Goal: Task Accomplishment & Management: Manage account settings

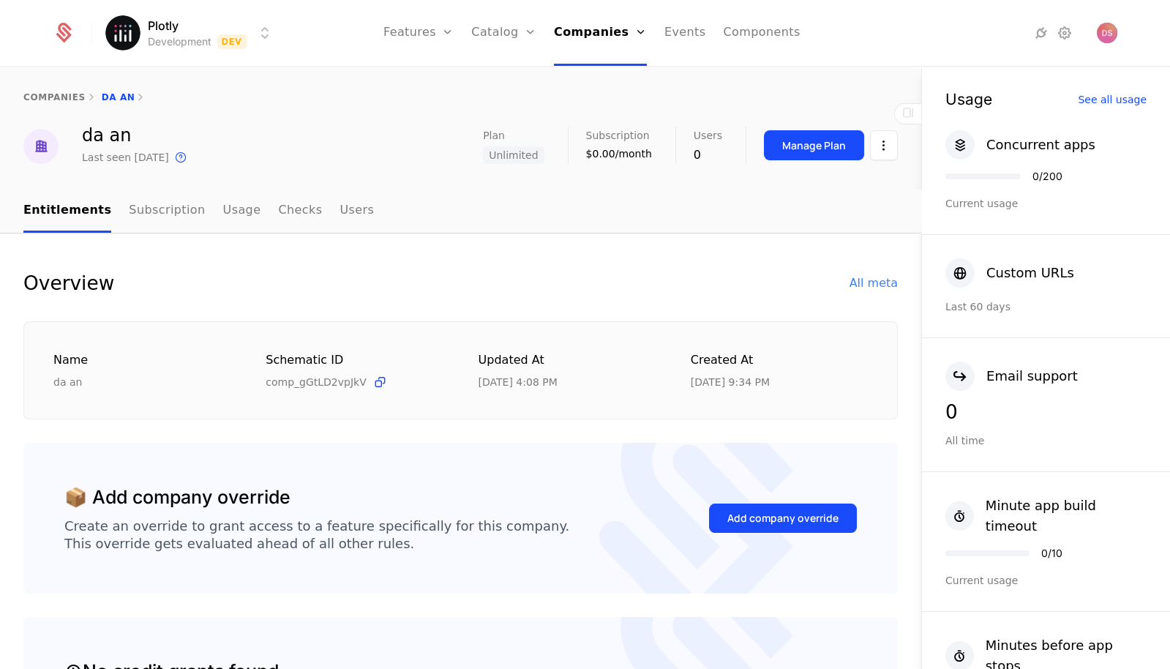
click at [231, 33] on html "Plotly Development Dev Features Features Flags Catalog Plans Add Ons Credits Co…" at bounding box center [585, 334] width 1170 height 669
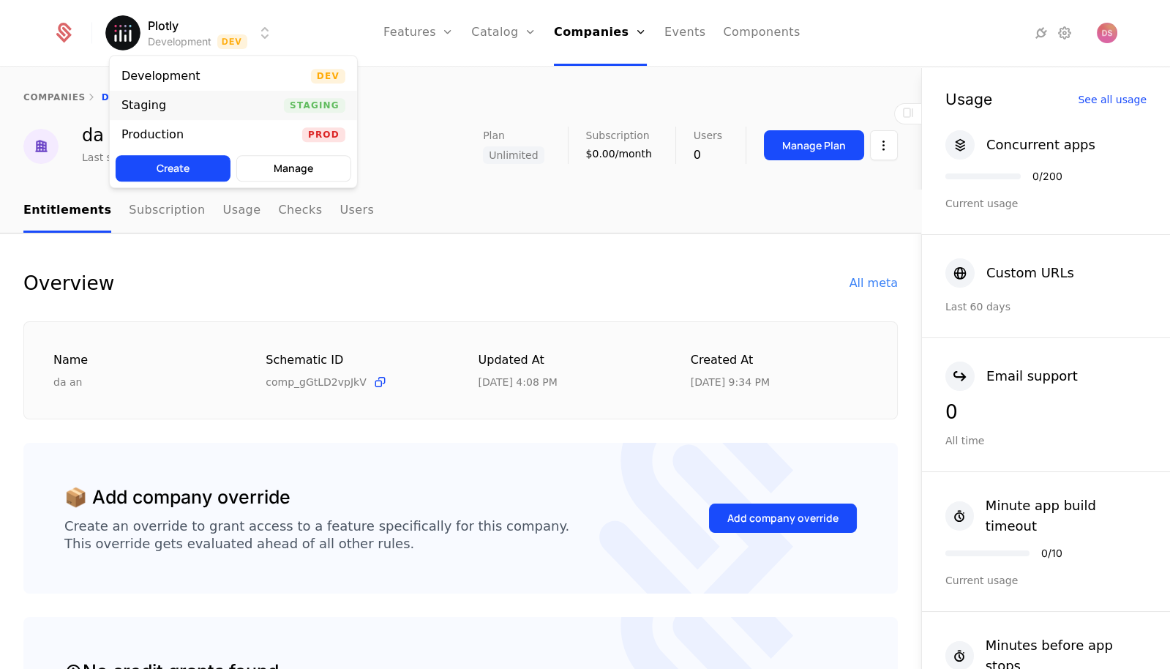
click at [230, 101] on div "Staging Staging" at bounding box center [233, 105] width 247 height 29
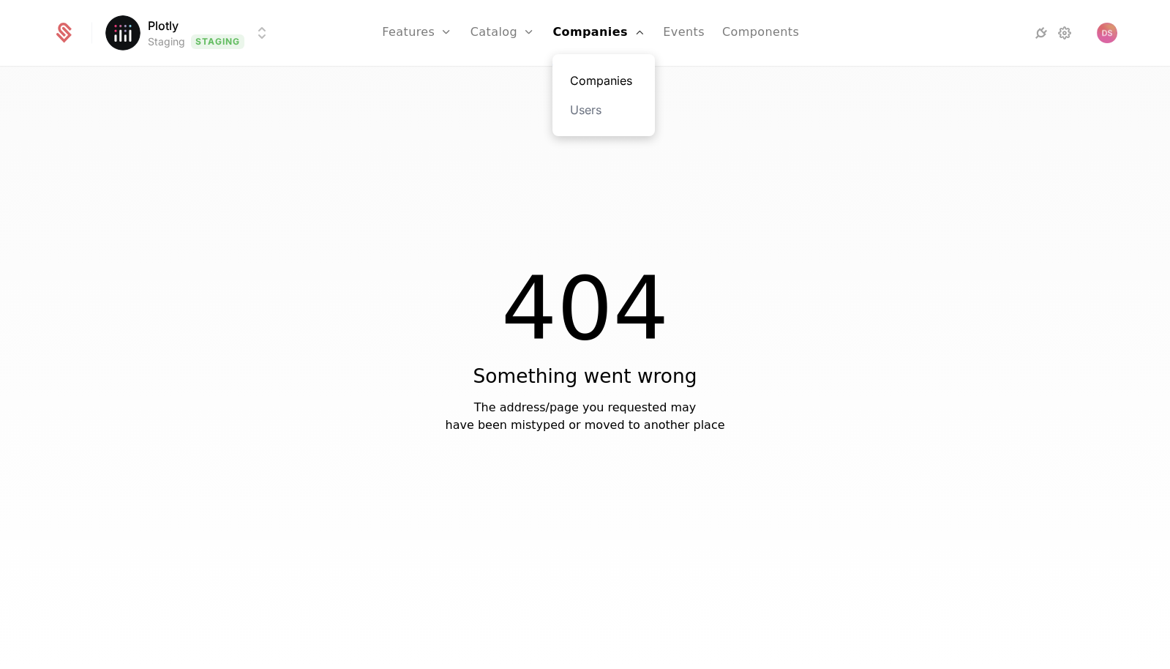
click at [607, 75] on link "Companies" at bounding box center [603, 81] width 67 height 18
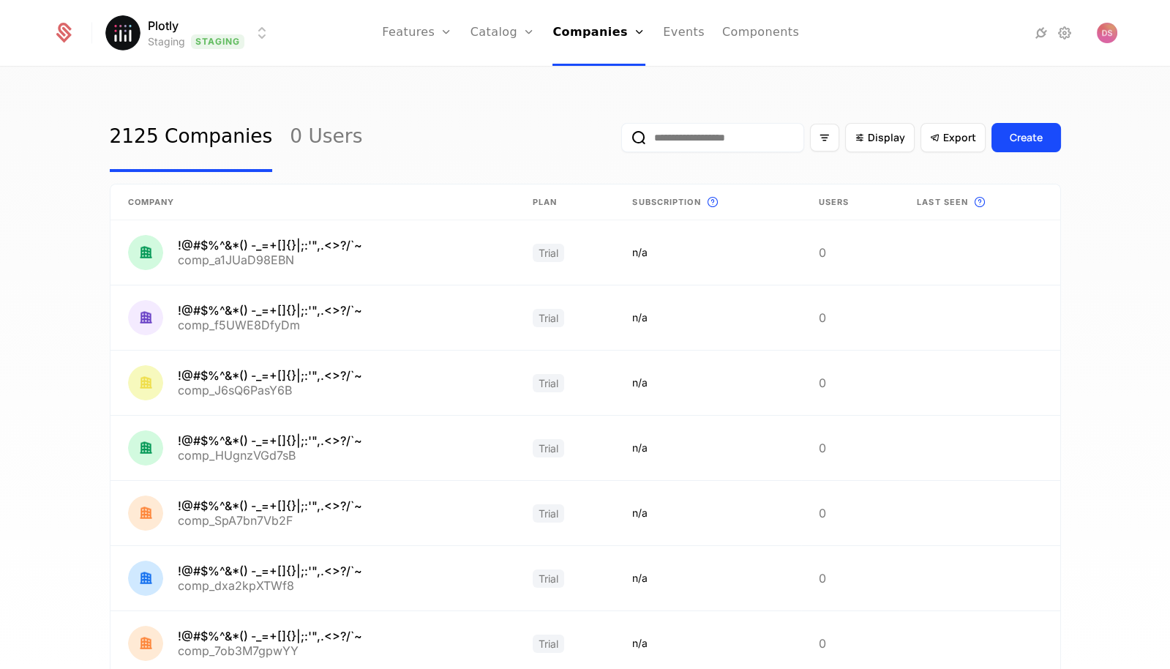
click at [756, 145] on input "email" at bounding box center [712, 137] width 183 height 29
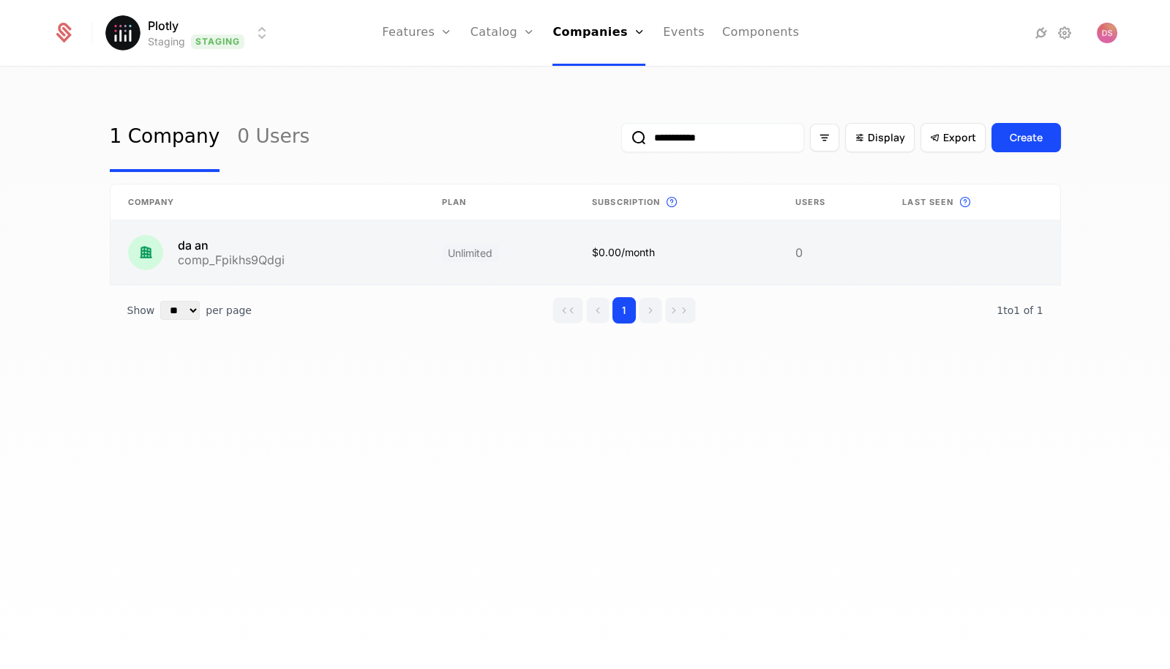
type input "**********"
click at [448, 251] on link at bounding box center [499, 252] width 150 height 64
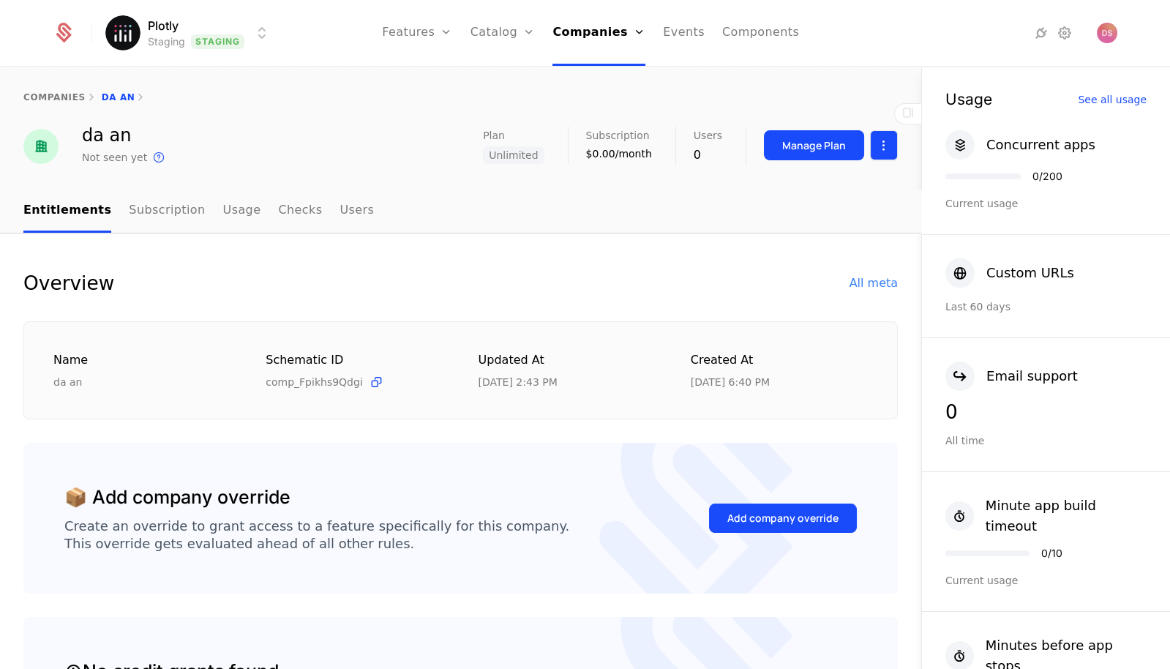
click at [884, 156] on html "Plotly Staging Staging Features Features Flags Catalog Plans Add Ons Credits Co…" at bounding box center [585, 334] width 1170 height 669
click at [835, 185] on div "Edit company" at bounding box center [814, 188] width 91 height 20
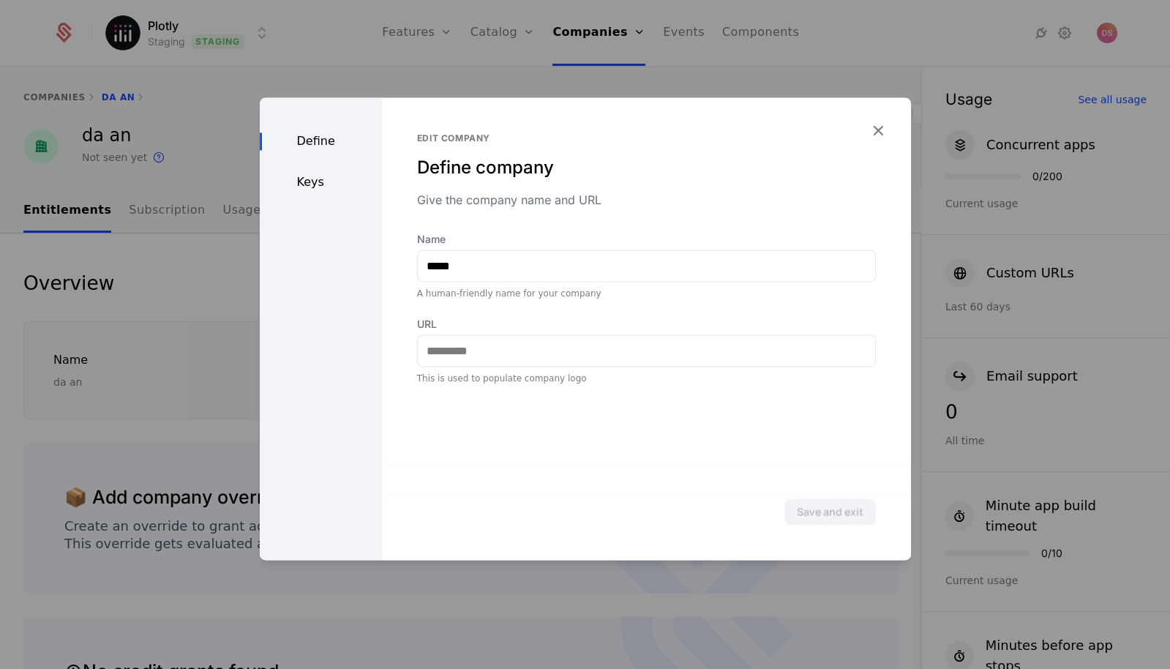
click at [318, 200] on div "Define Keys" at bounding box center [321, 328] width 122 height 462
click at [318, 190] on div "Keys" at bounding box center [321, 182] width 122 height 18
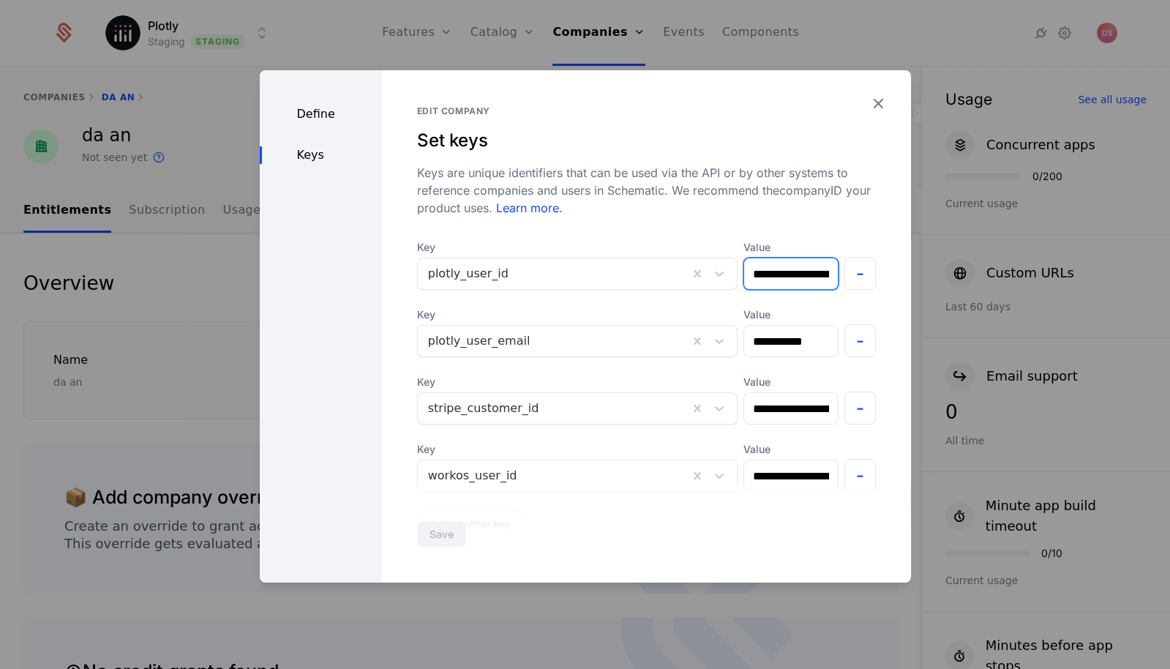
click at [783, 277] on input "**********" at bounding box center [791, 273] width 94 height 31
paste input "text"
type input "**********"
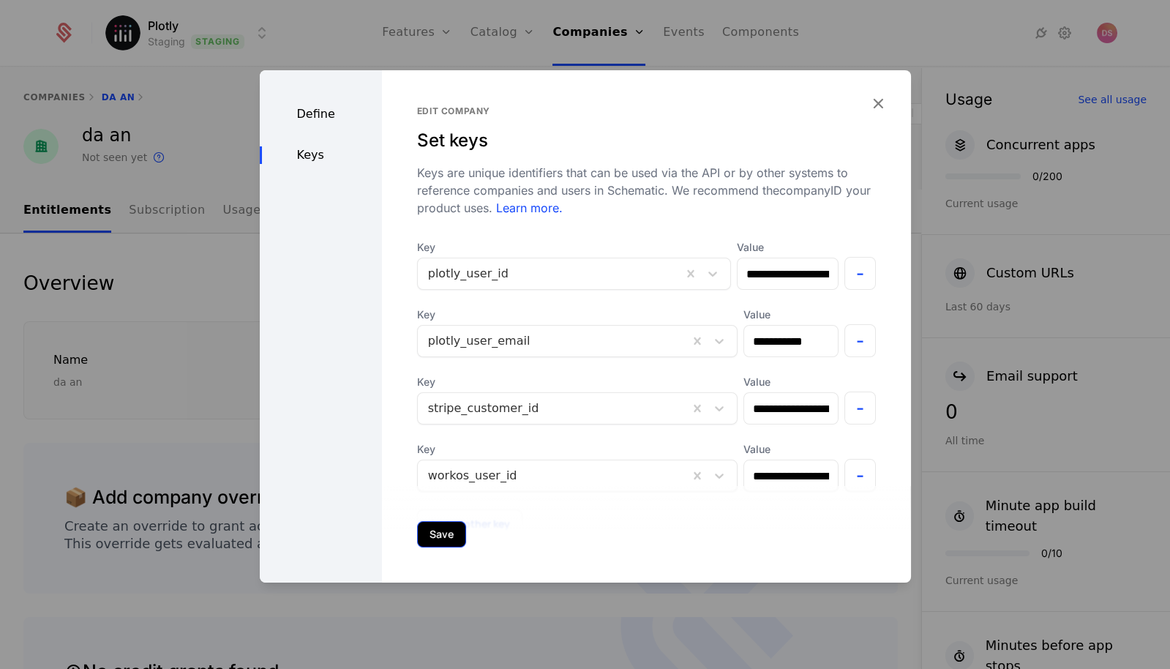
click at [441, 524] on button "Save" at bounding box center [441, 534] width 49 height 26
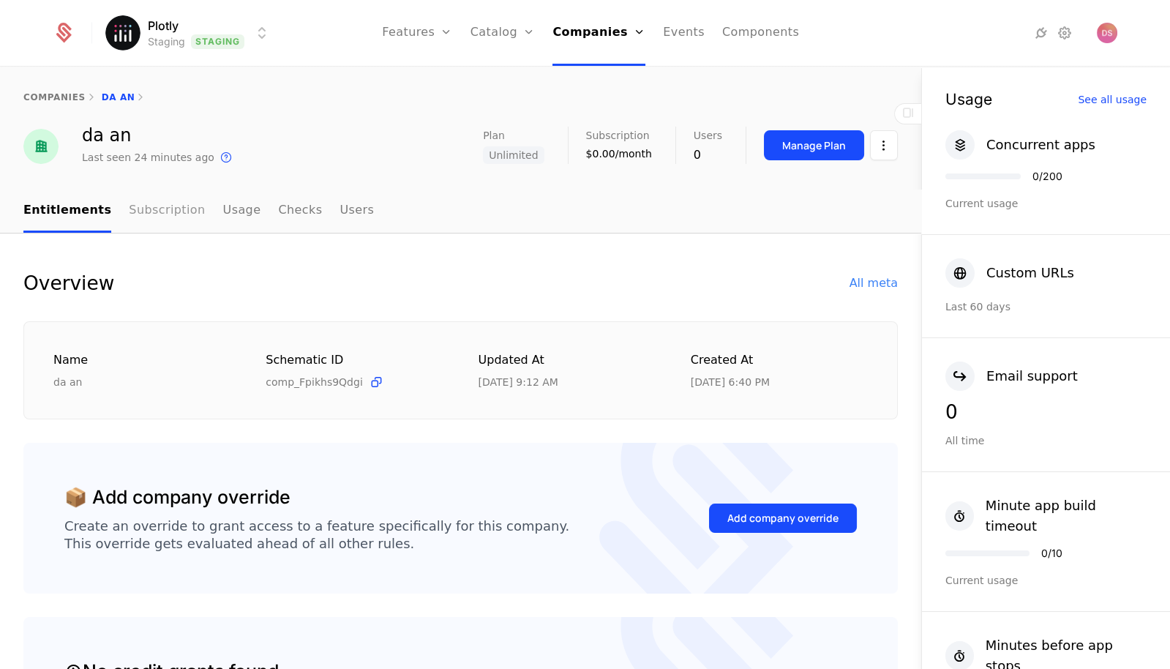
click at [157, 203] on link "Subscription" at bounding box center [167, 210] width 76 height 43
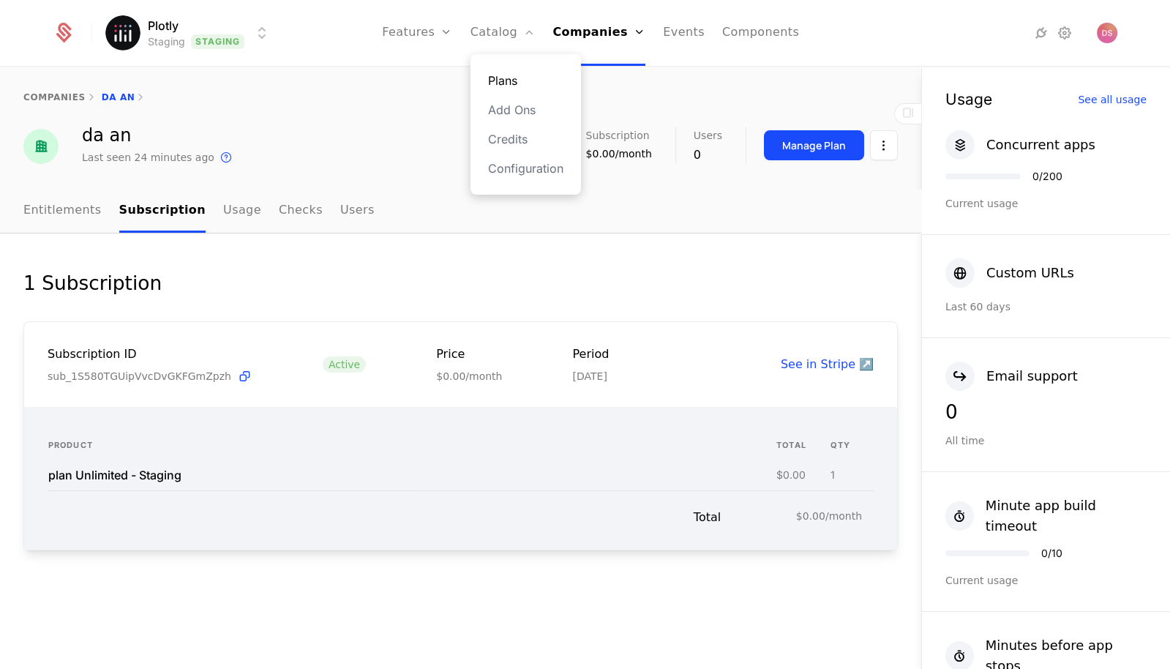
click at [524, 75] on link "Plans" at bounding box center [525, 81] width 75 height 18
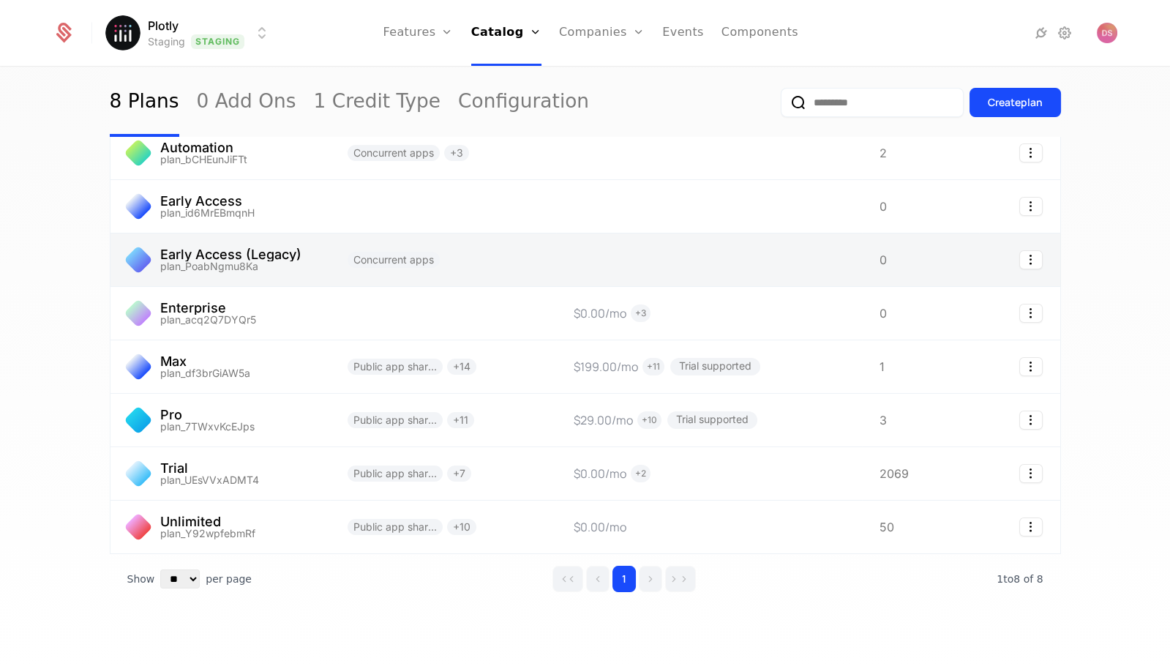
scroll to position [80, 0]
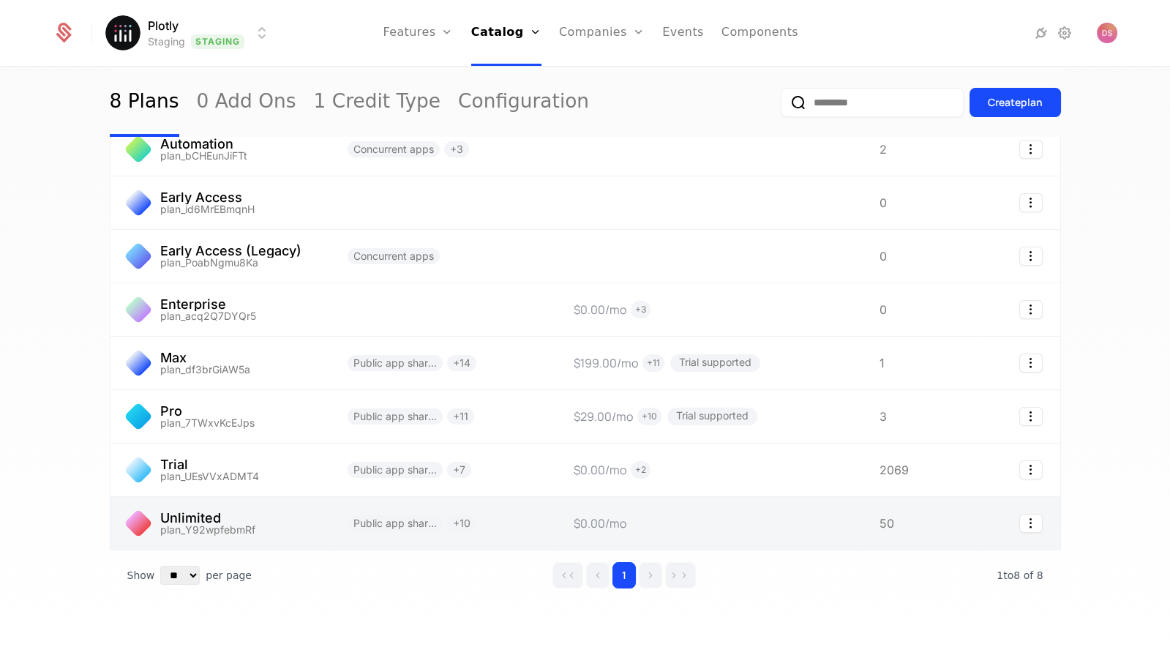
click at [241, 513] on link at bounding box center [219, 523] width 219 height 53
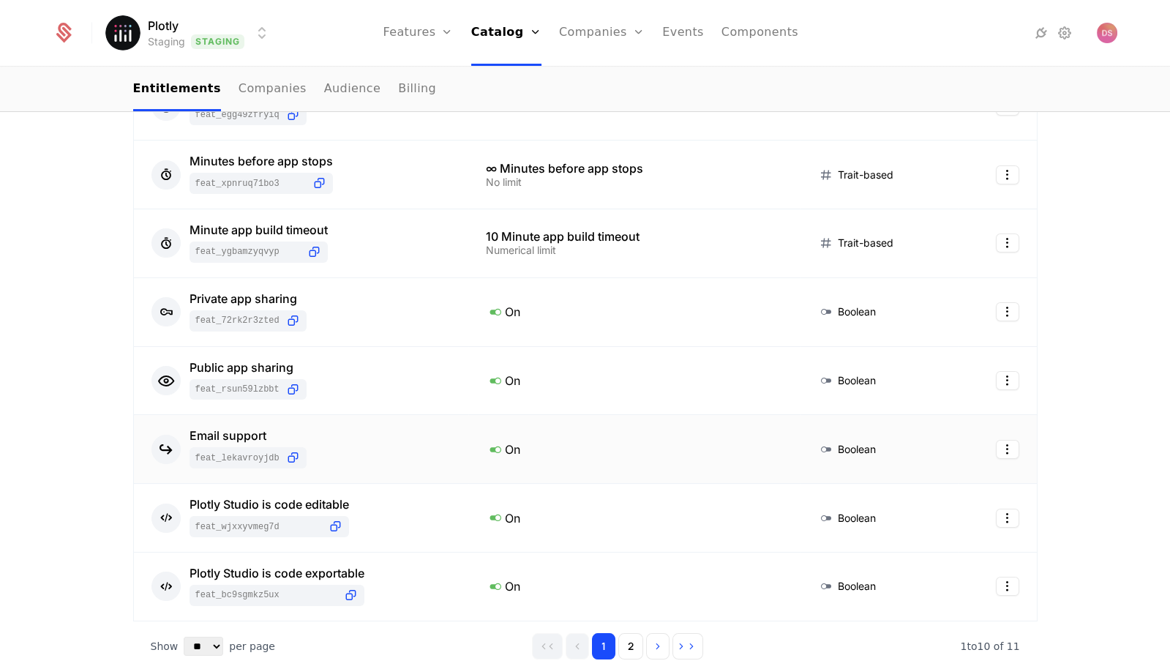
scroll to position [448, 0]
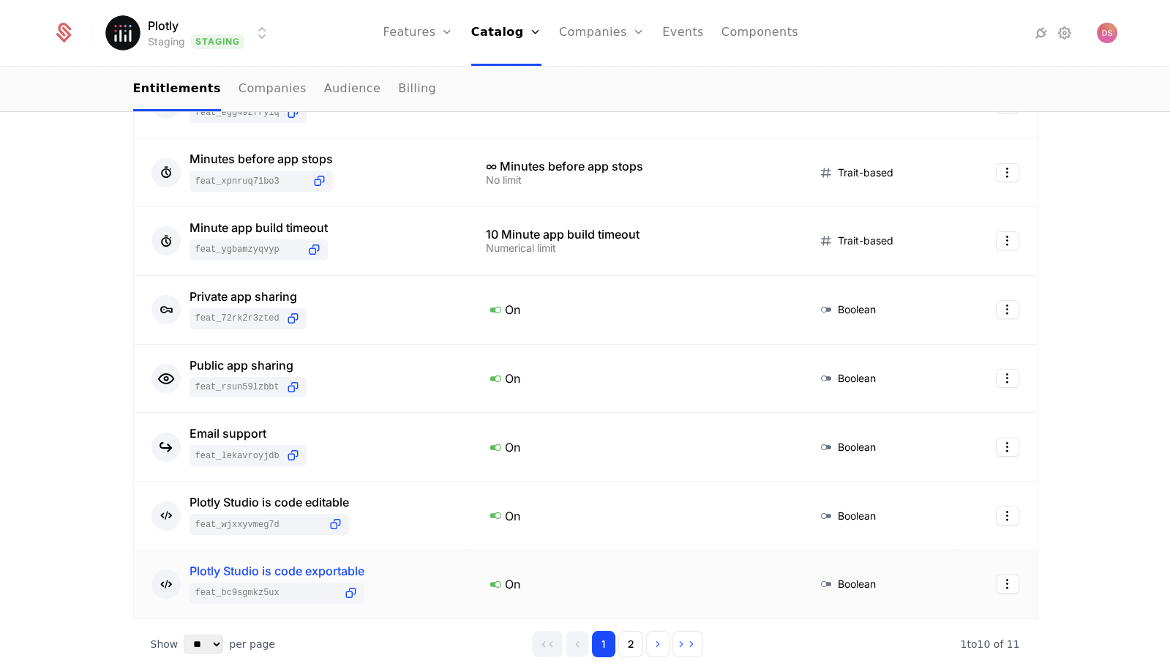
click at [298, 565] on div "Plotly Studio is code exportable" at bounding box center [276, 571] width 175 height 12
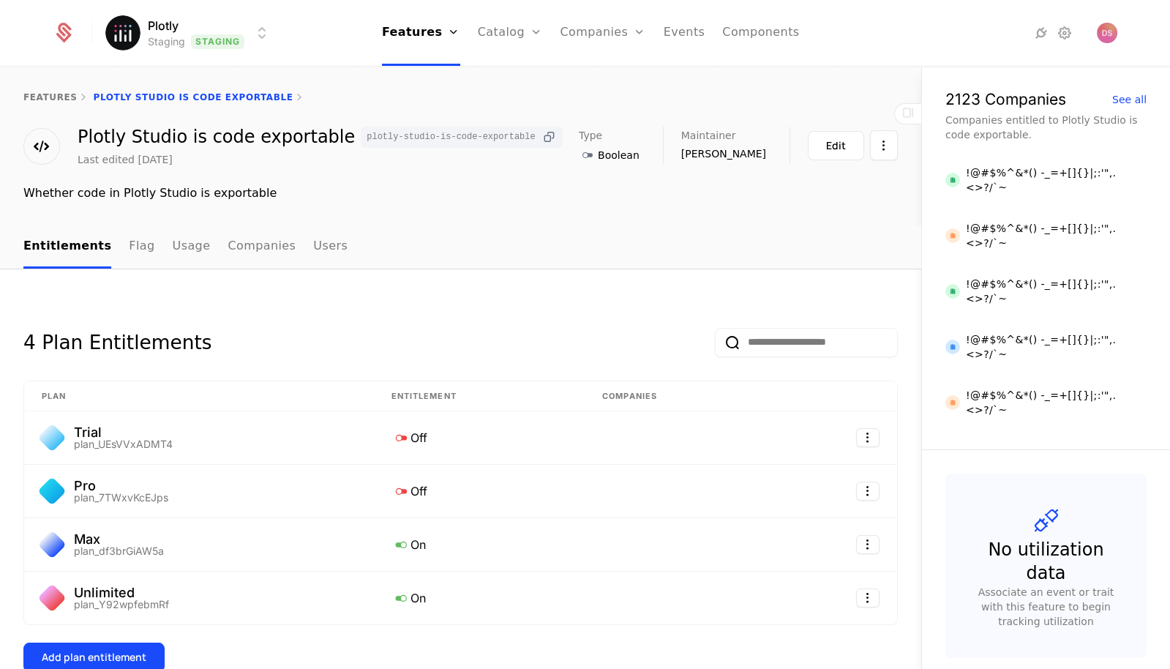
click at [541, 133] on icon at bounding box center [548, 136] width 15 height 15
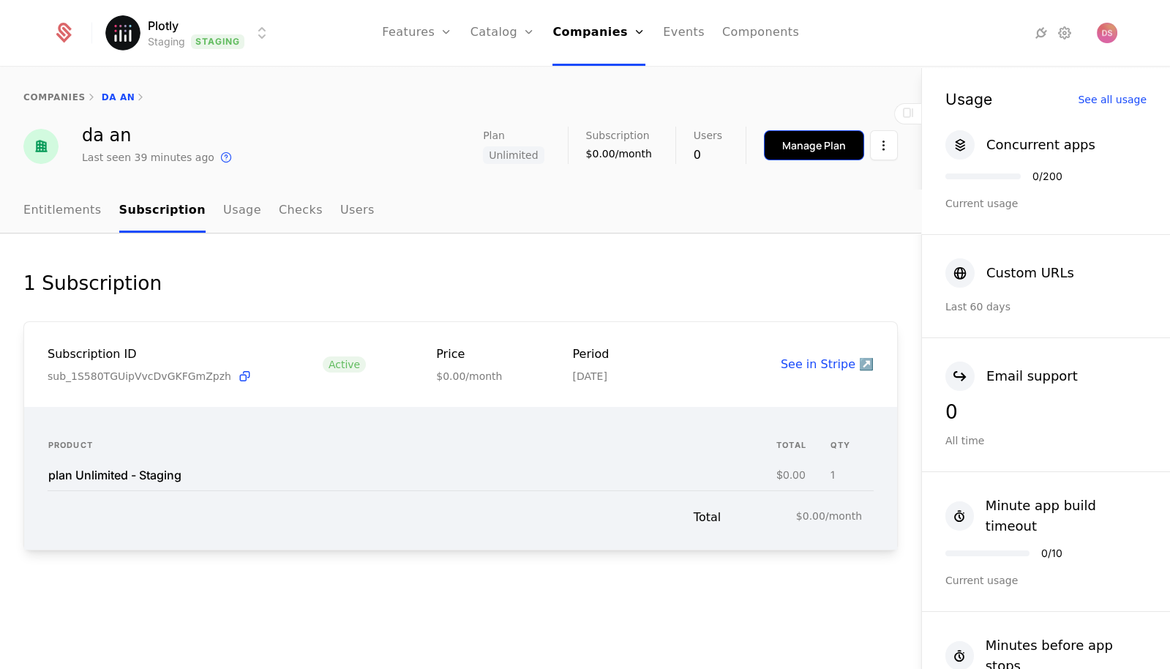
click at [833, 144] on div "Manage Plan" at bounding box center [814, 145] width 64 height 15
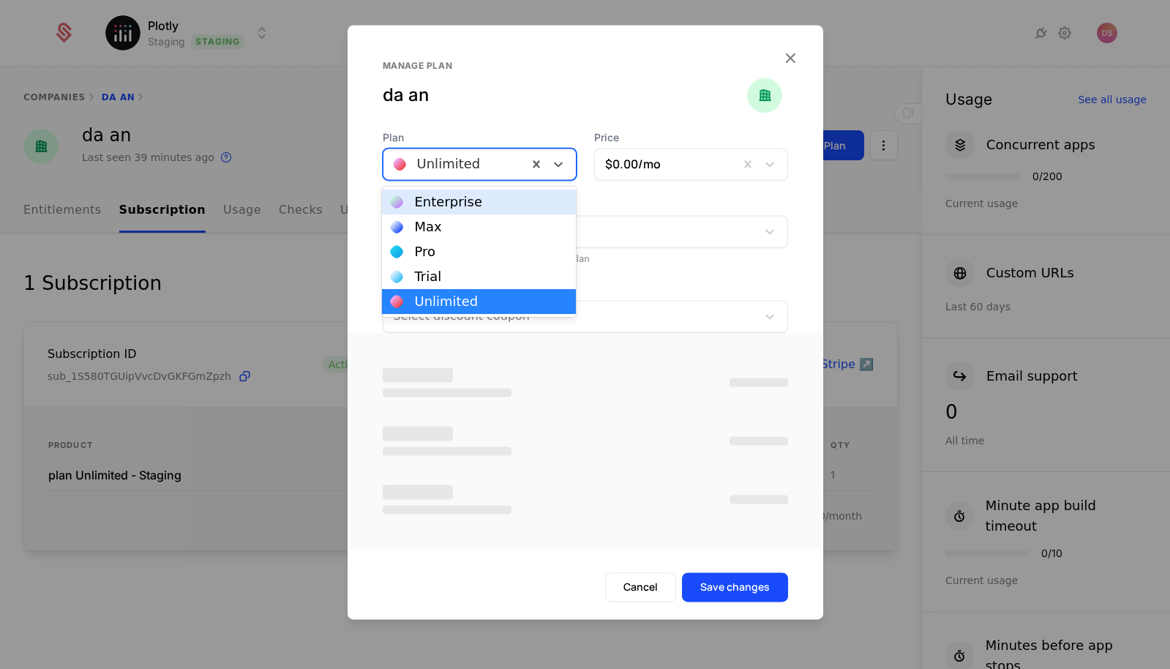
click at [483, 167] on div at bounding box center [456, 164] width 124 height 20
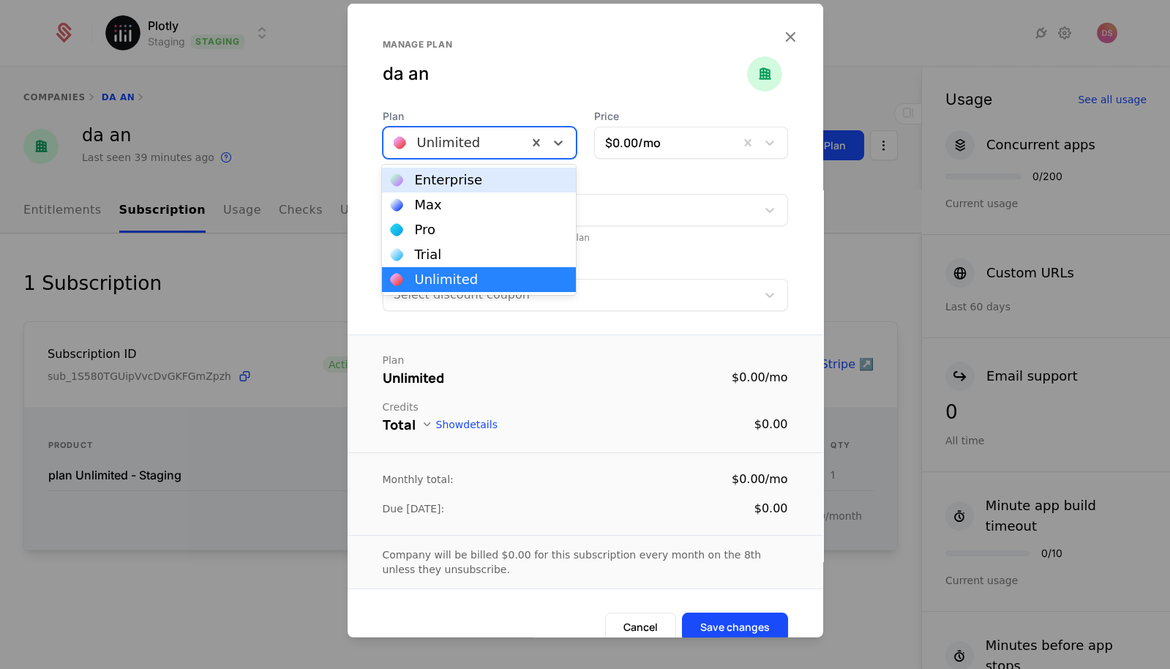
click at [489, 145] on div at bounding box center [456, 142] width 124 height 20
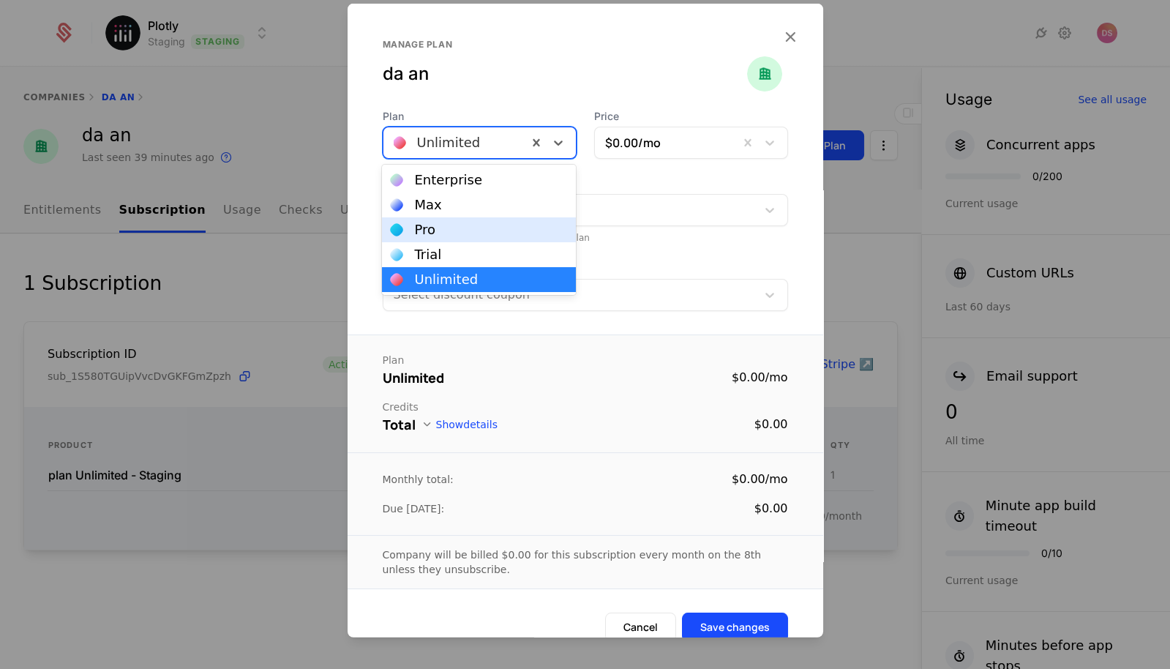
click at [473, 229] on div "Pro" at bounding box center [479, 229] width 176 height 13
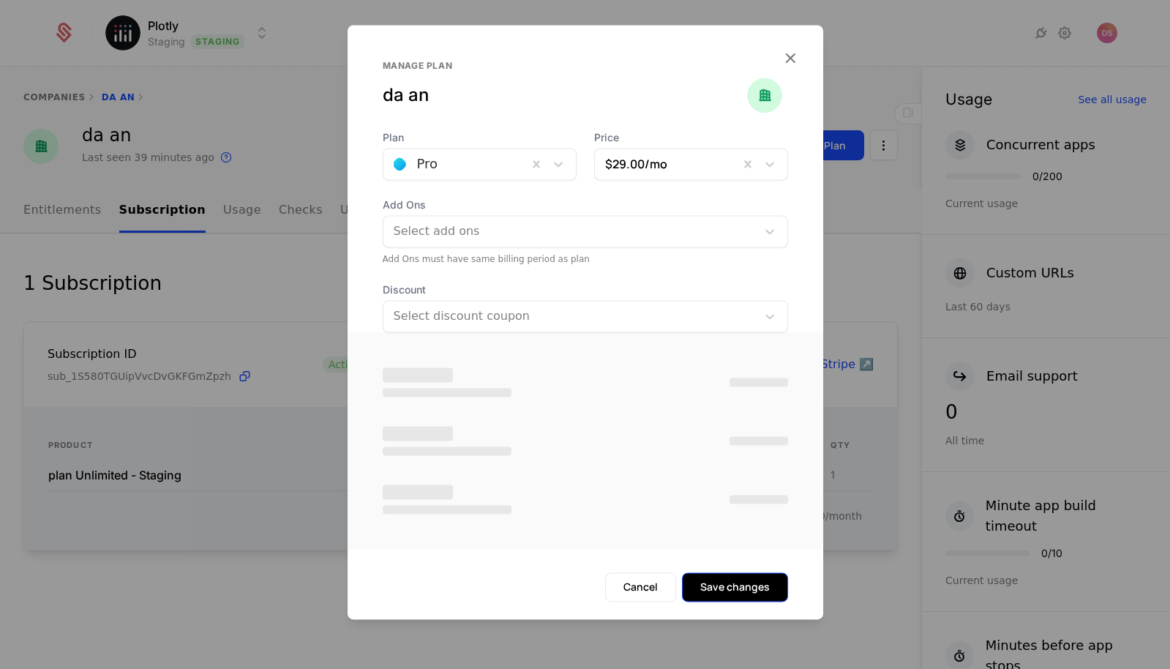
click at [752, 594] on button "Save changes" at bounding box center [735, 586] width 106 height 29
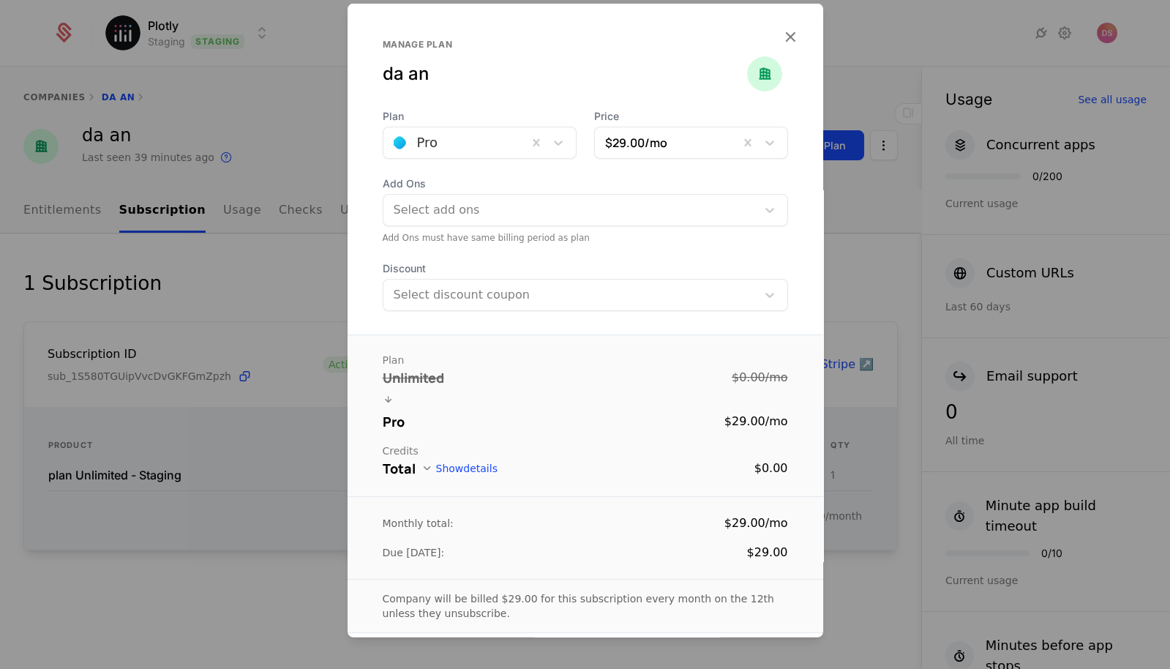
click at [906, 210] on div at bounding box center [585, 334] width 1170 height 669
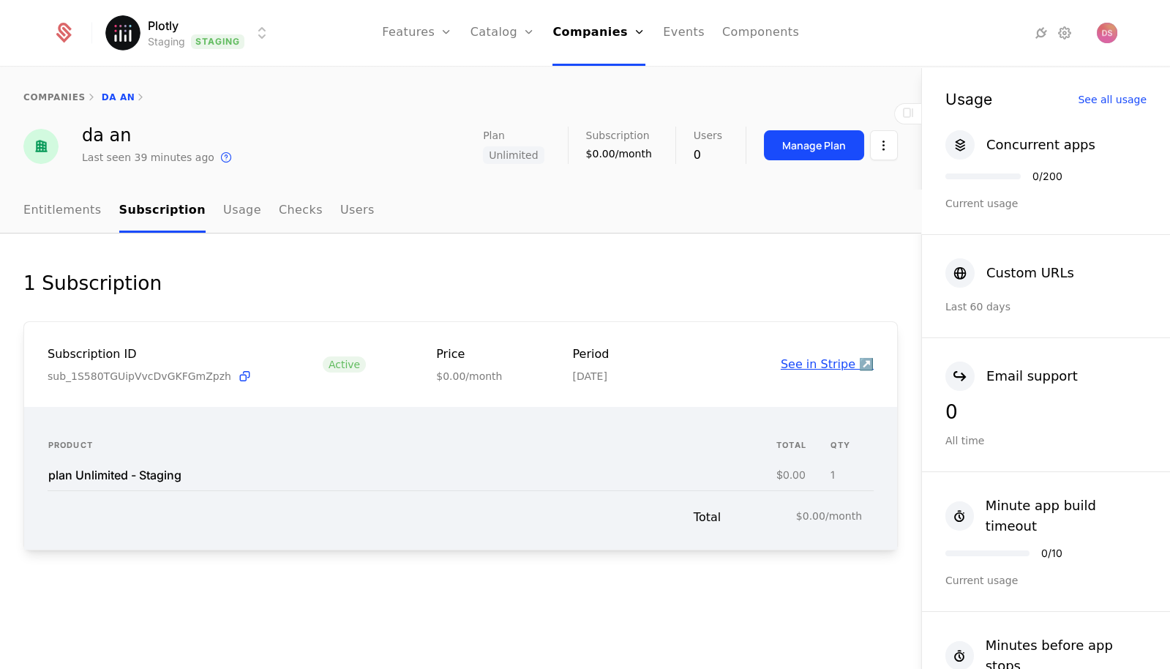
click at [842, 363] on link "See in Stripe ↗️" at bounding box center [827, 364] width 93 height 14
click at [824, 130] on button "Manage Plan" at bounding box center [814, 145] width 100 height 30
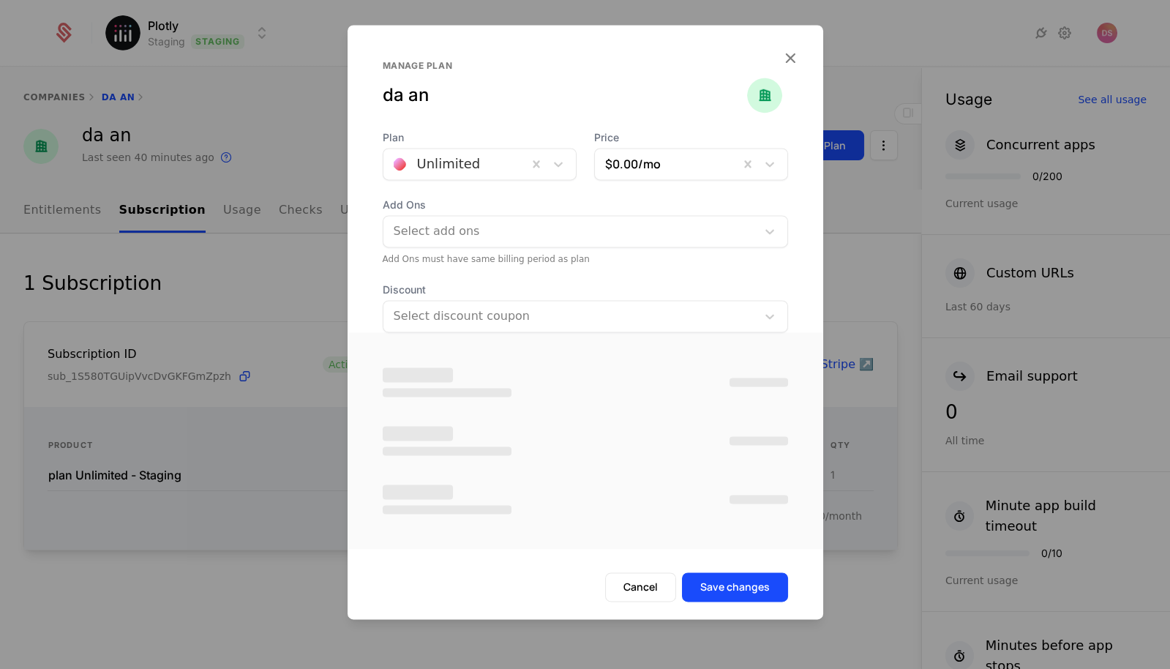
click at [481, 164] on div at bounding box center [456, 164] width 124 height 20
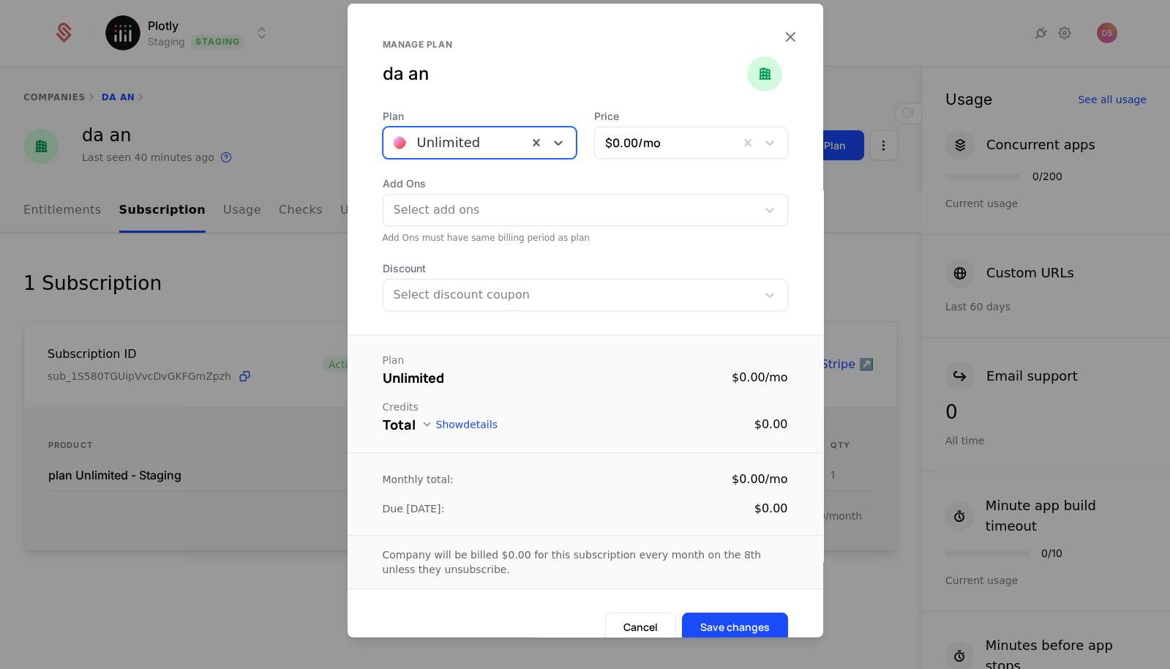
click at [482, 154] on div "Unlimited" at bounding box center [455, 142] width 144 height 26
click at [483, 154] on div "Unlimited" at bounding box center [455, 142] width 144 height 26
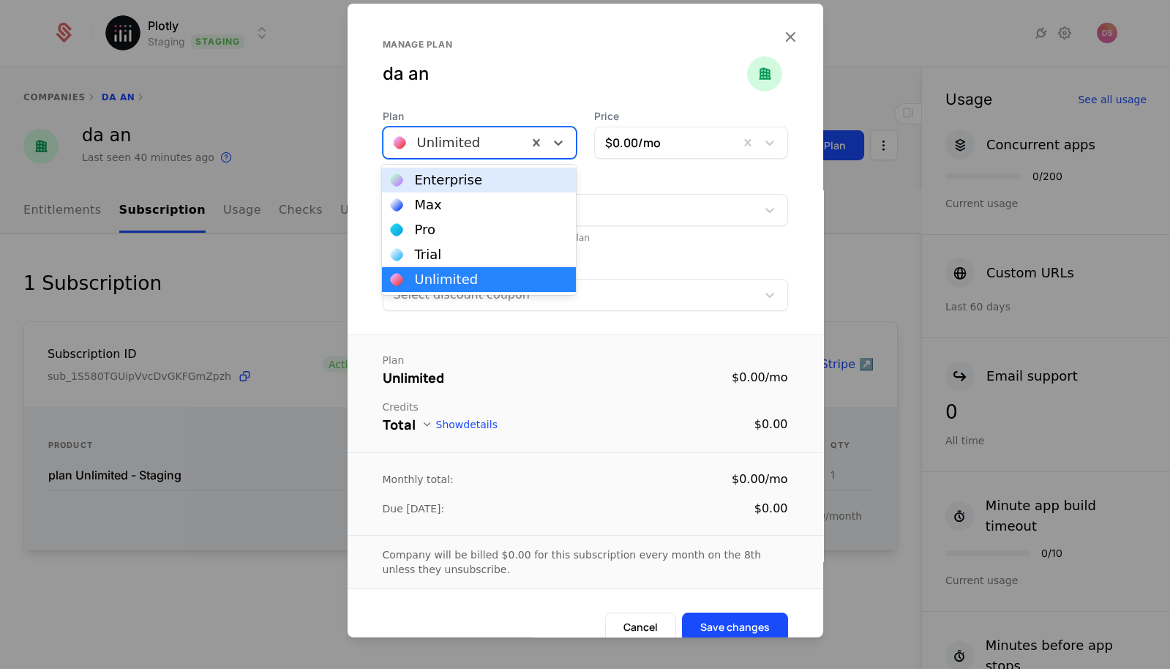
click at [481, 143] on div at bounding box center [456, 142] width 124 height 20
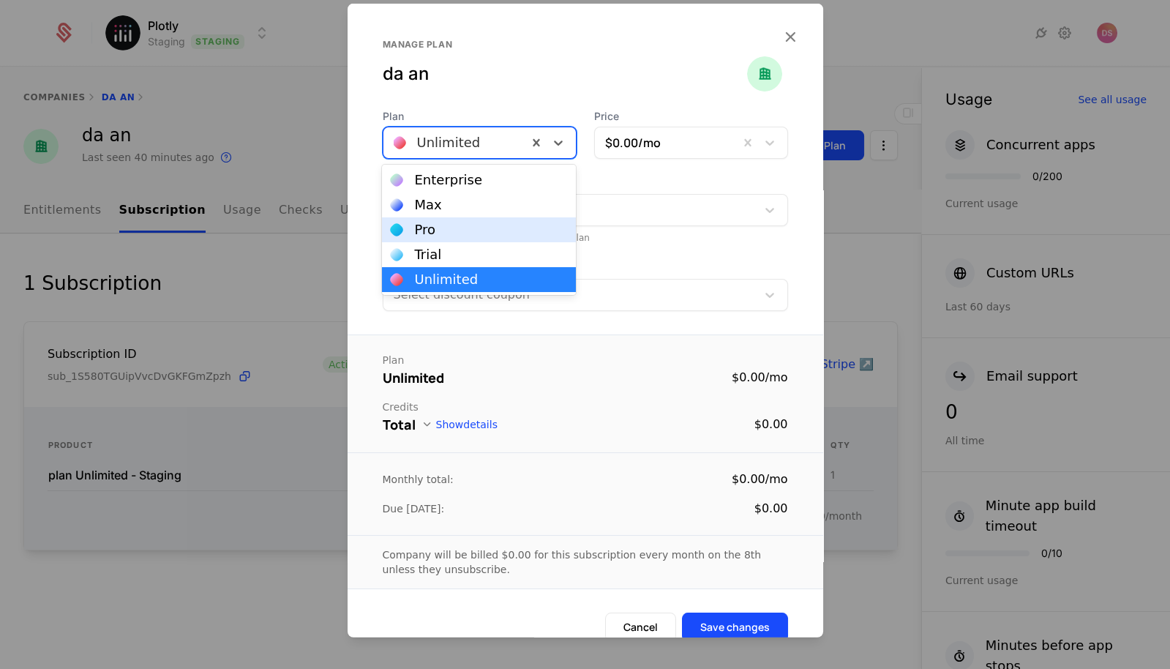
click at [477, 232] on div "Pro" at bounding box center [479, 229] width 176 height 13
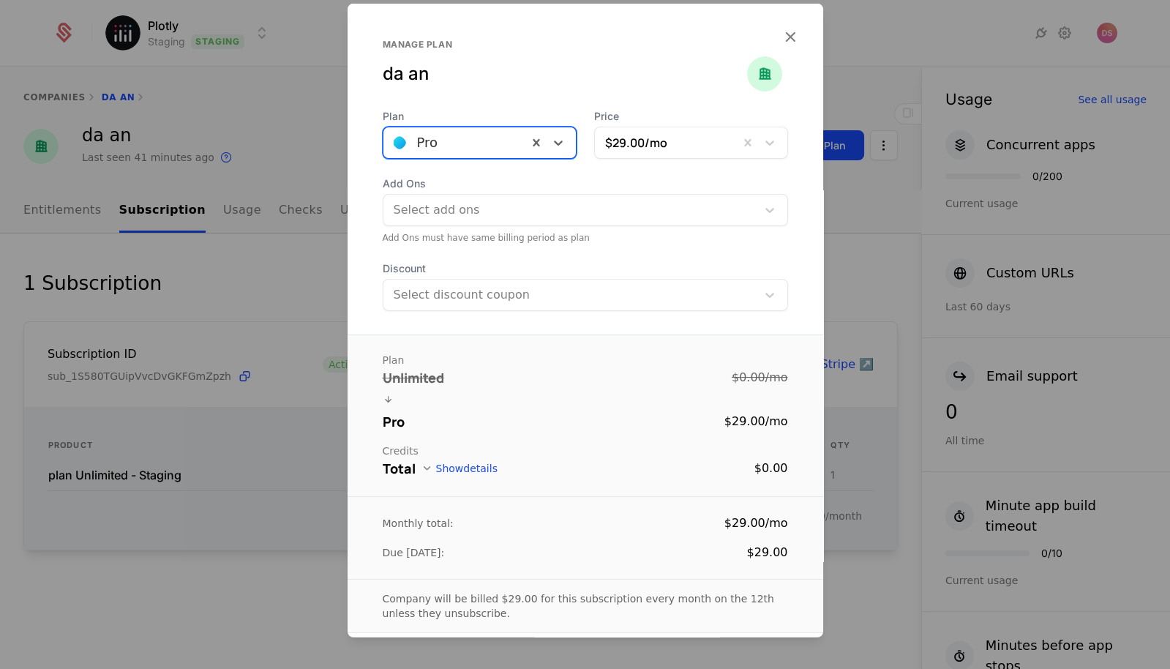
scroll to position [63, 0]
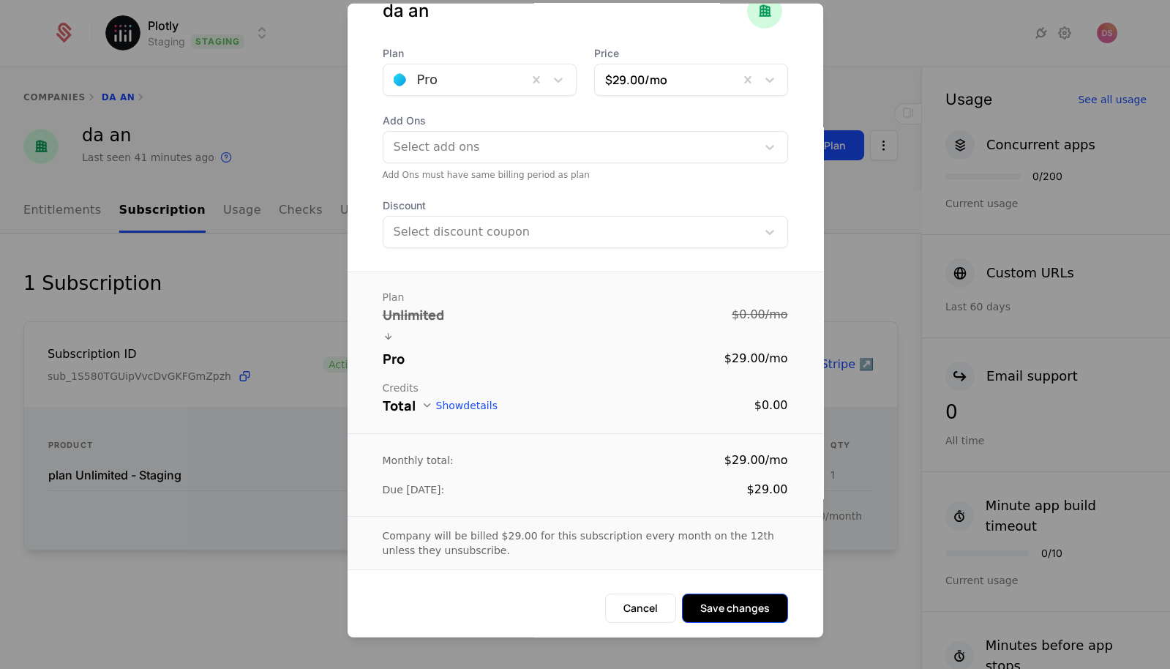
click at [770, 601] on button "Save changes" at bounding box center [735, 607] width 106 height 29
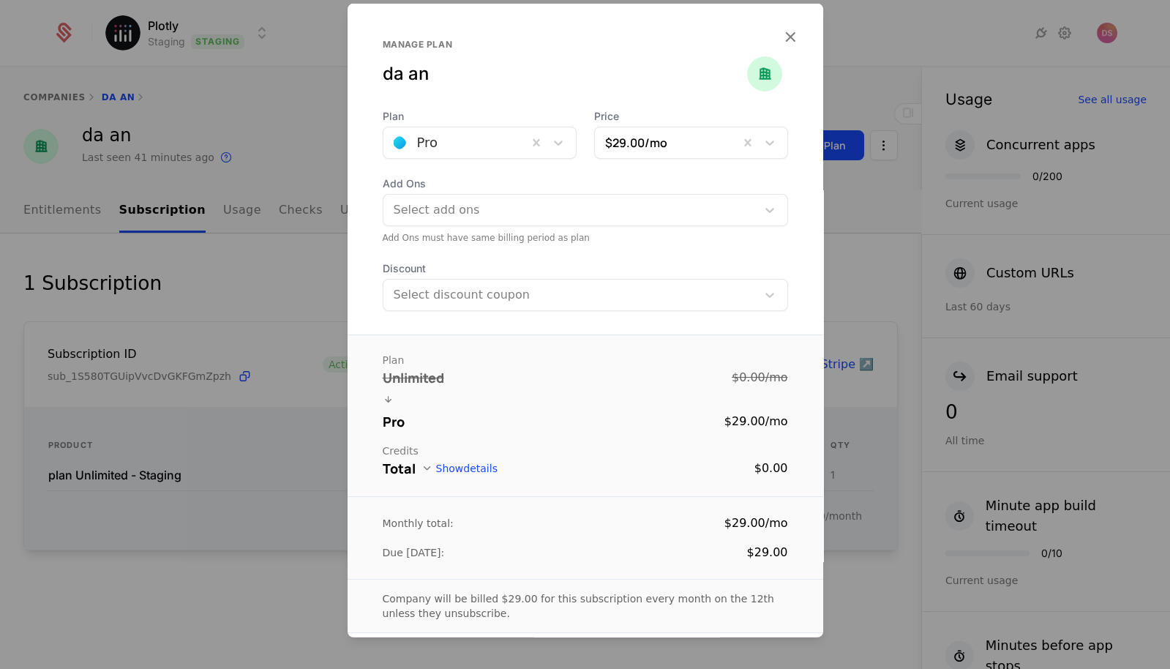
scroll to position [140, 0]
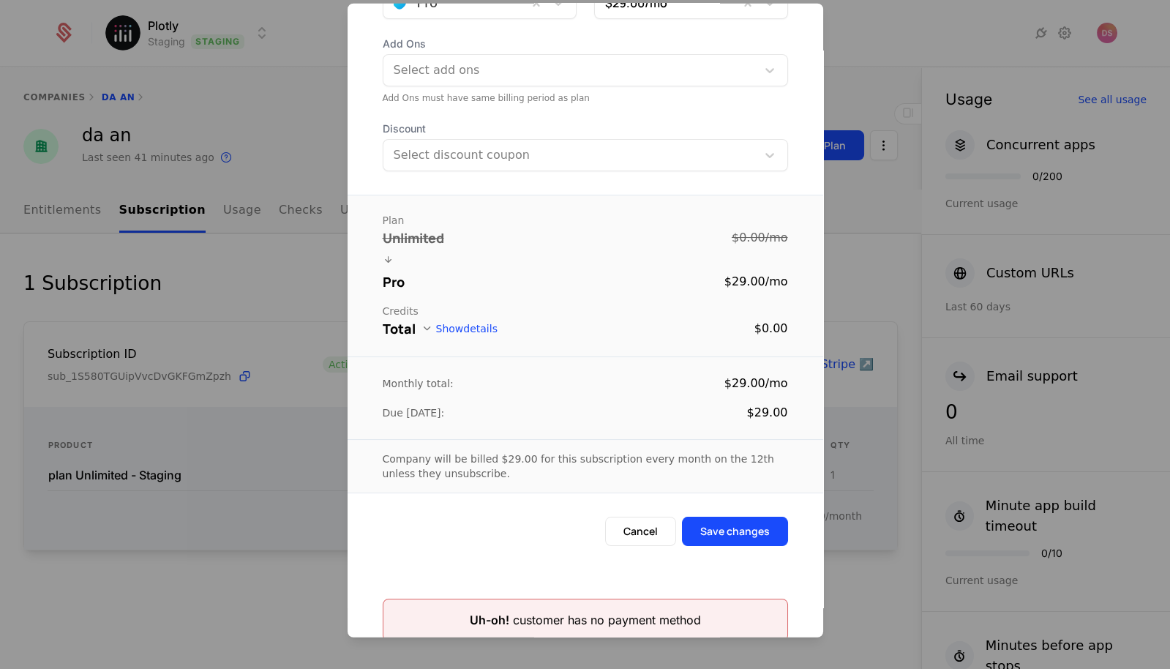
click at [622, 618] on div "Uh-oh! customer has no payment method" at bounding box center [585, 620] width 231 height 18
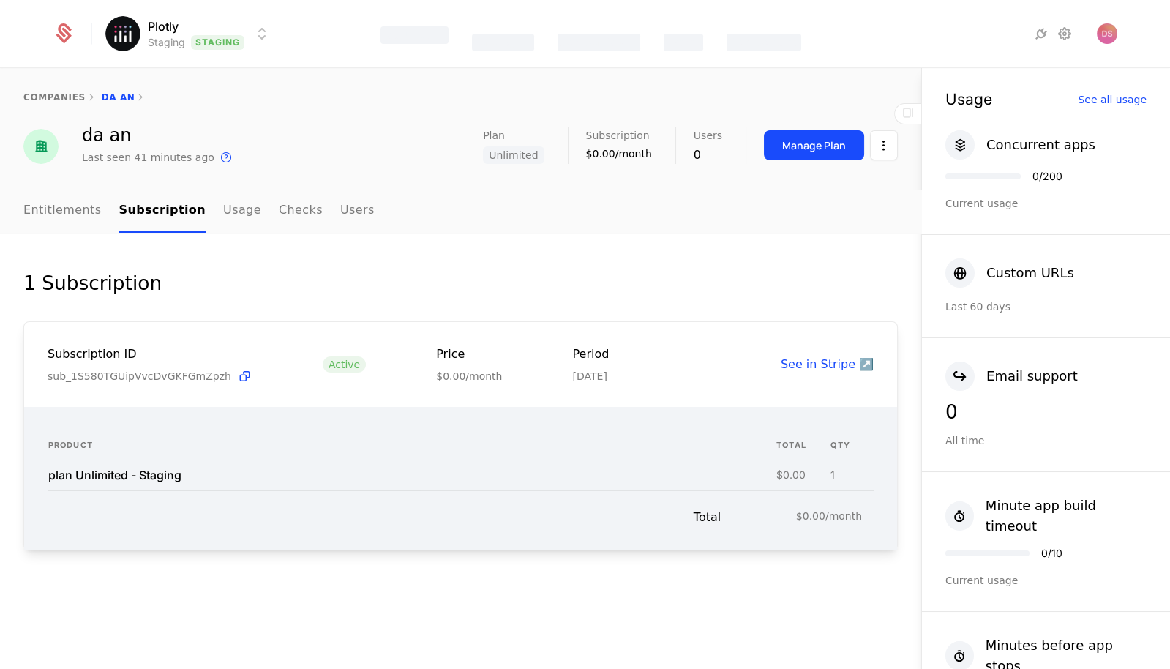
click at [436, 83] on div "companies da an" at bounding box center [460, 97] width 921 height 59
click at [851, 356] on div "See in Stripe ↗️" at bounding box center [827, 365] width 93 height 18
click at [829, 364] on link "See in Stripe ↗️" at bounding box center [827, 364] width 93 height 14
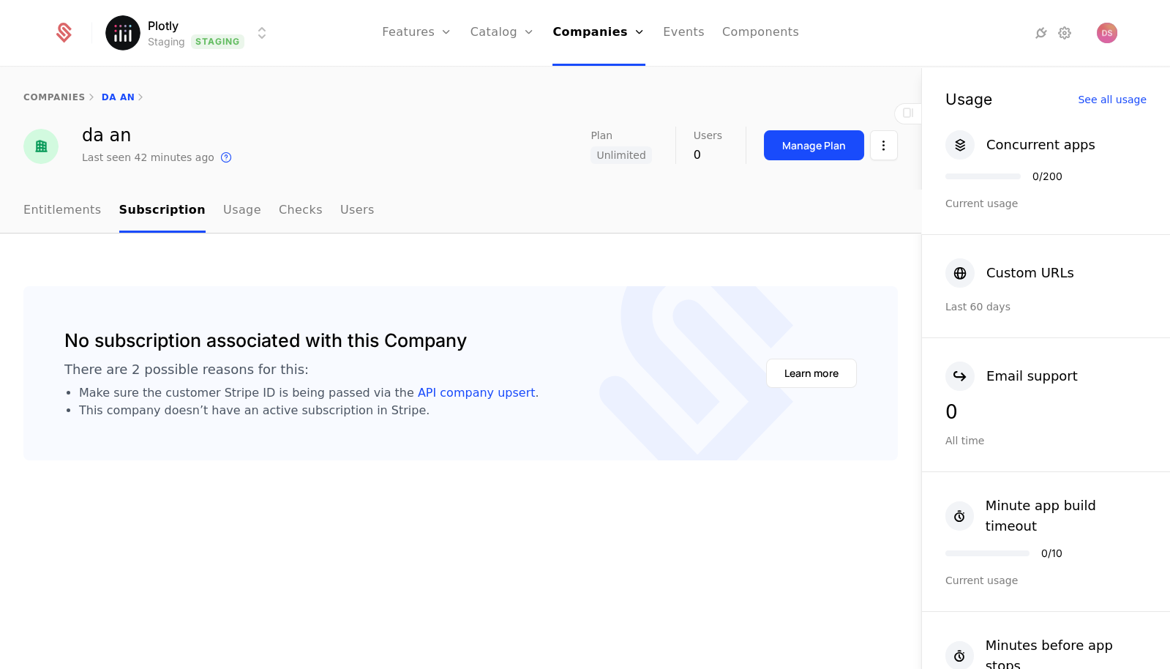
click at [810, 140] on div "Manage Plan" at bounding box center [814, 145] width 64 height 15
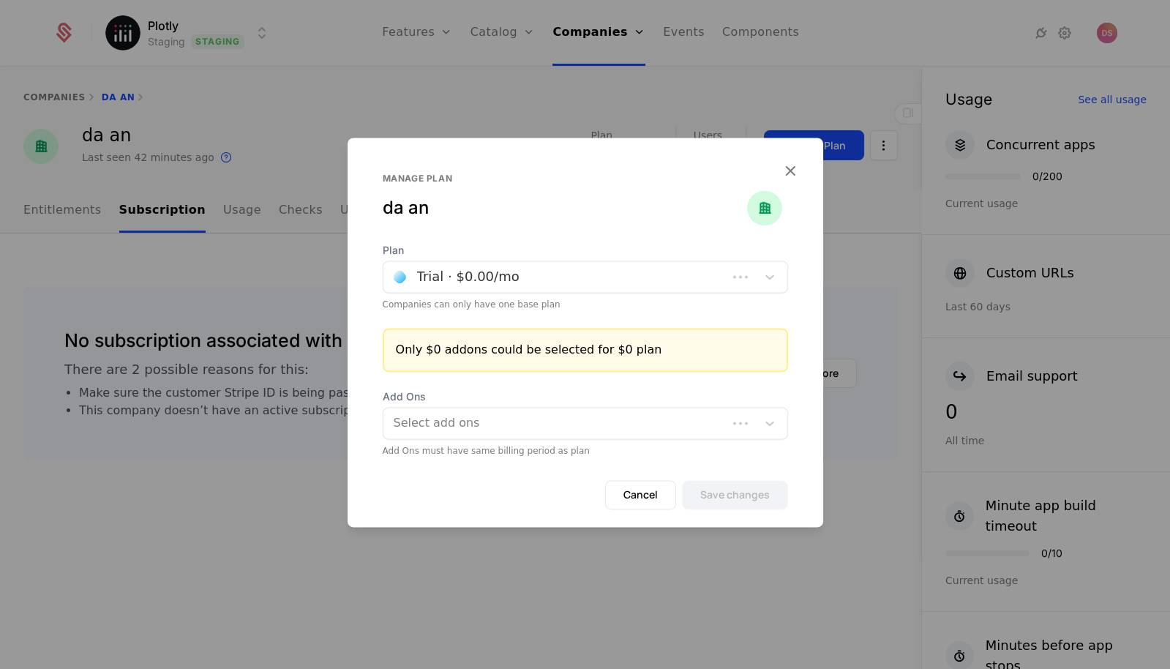
click at [506, 259] on div "Plan Trial · $0.00 /mo" at bounding box center [585, 268] width 405 height 50
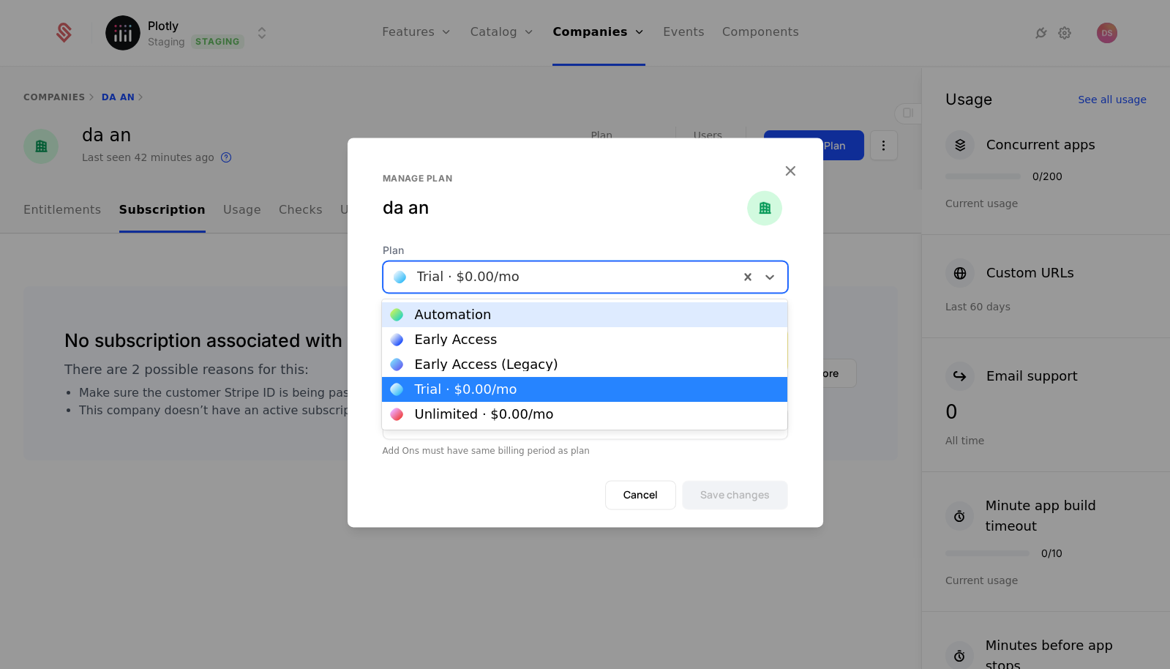
click at [506, 268] on div at bounding box center [561, 276] width 335 height 20
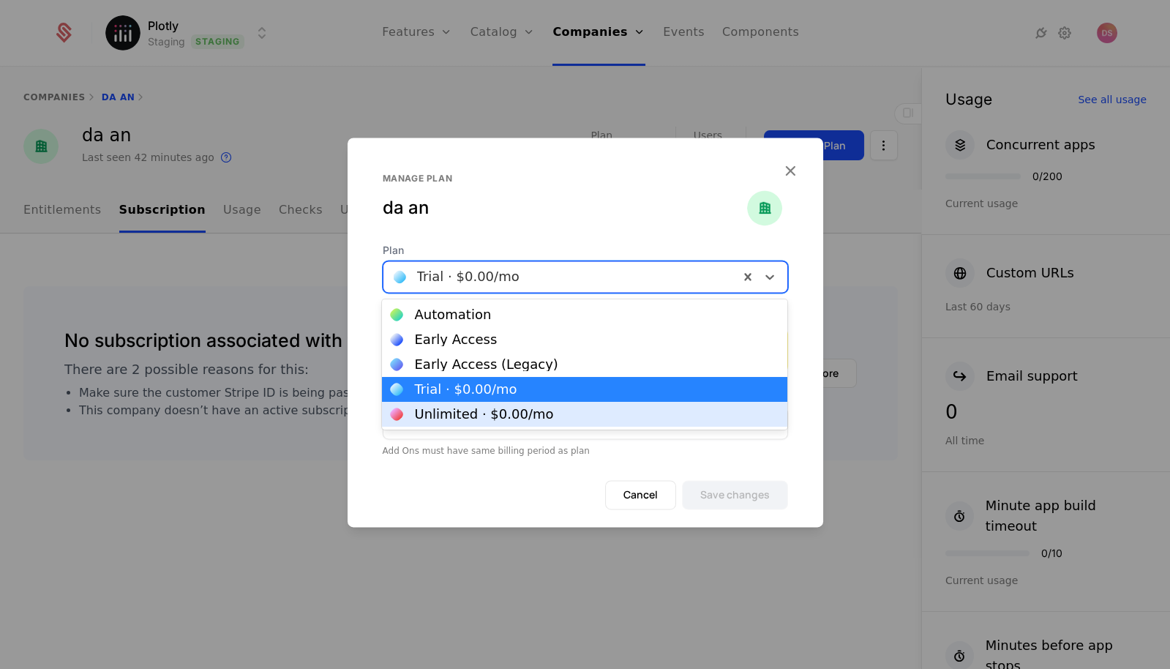
click at [625, 412] on div "Unlimited · $0.00 /mo" at bounding box center [585, 413] width 388 height 13
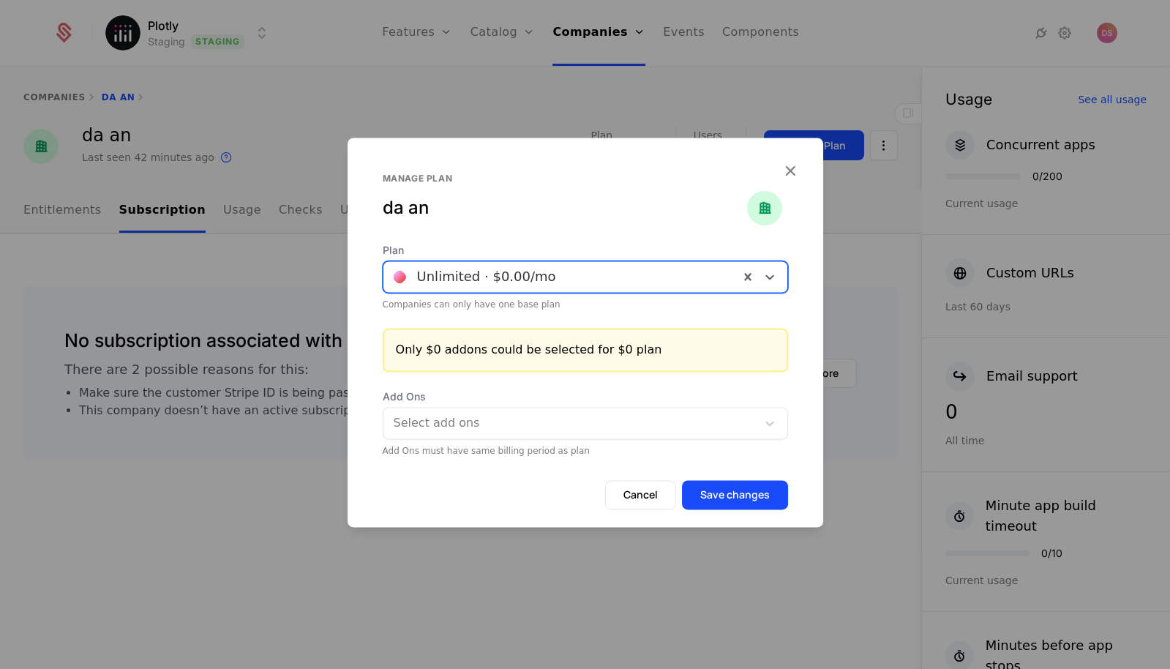
click at [764, 516] on div "Cancel Save changes" at bounding box center [584, 503] width 475 height 47
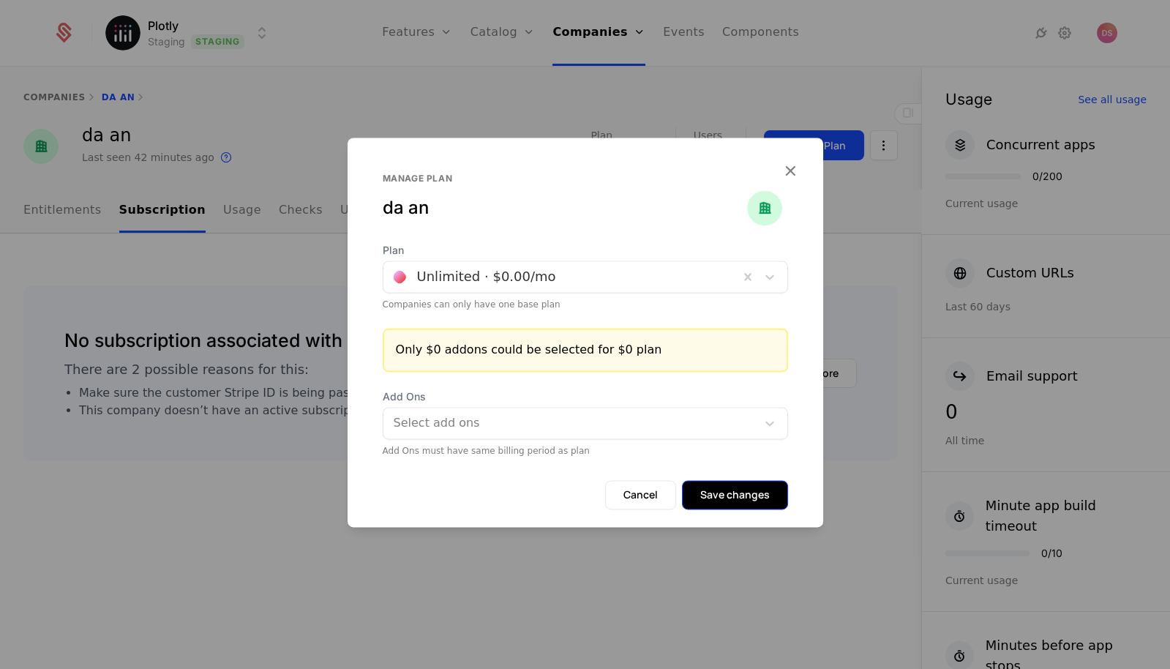
click at [763, 503] on button "Save changes" at bounding box center [735, 494] width 106 height 29
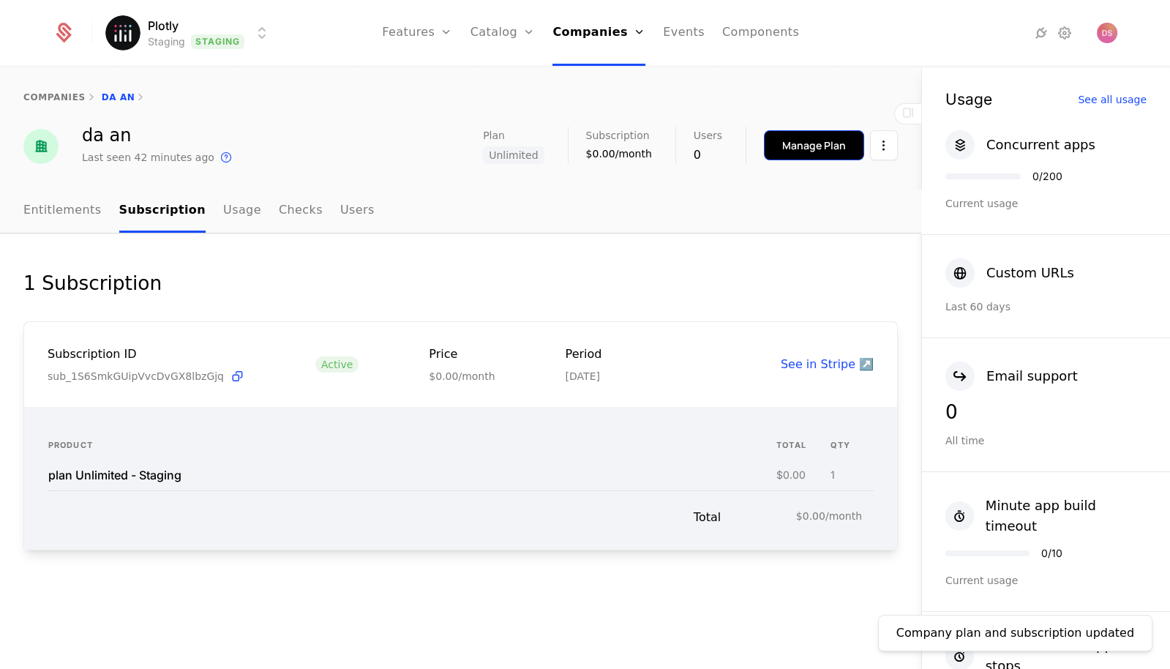
click at [790, 148] on div "Manage Plan" at bounding box center [814, 145] width 64 height 15
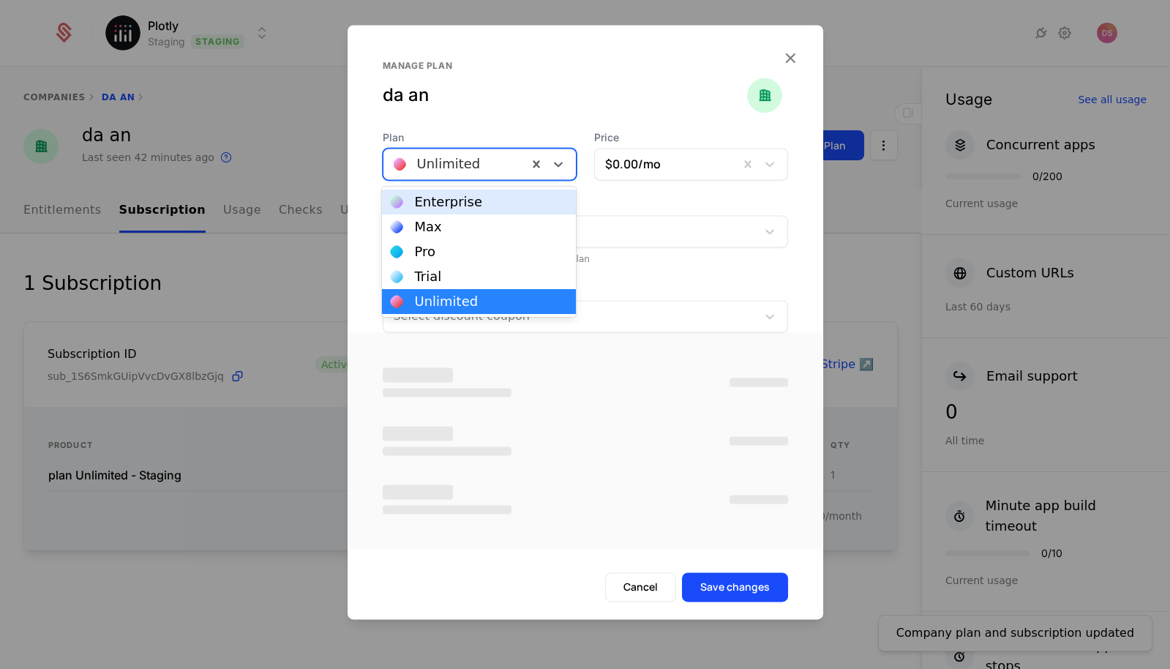
click at [460, 168] on div at bounding box center [456, 164] width 124 height 20
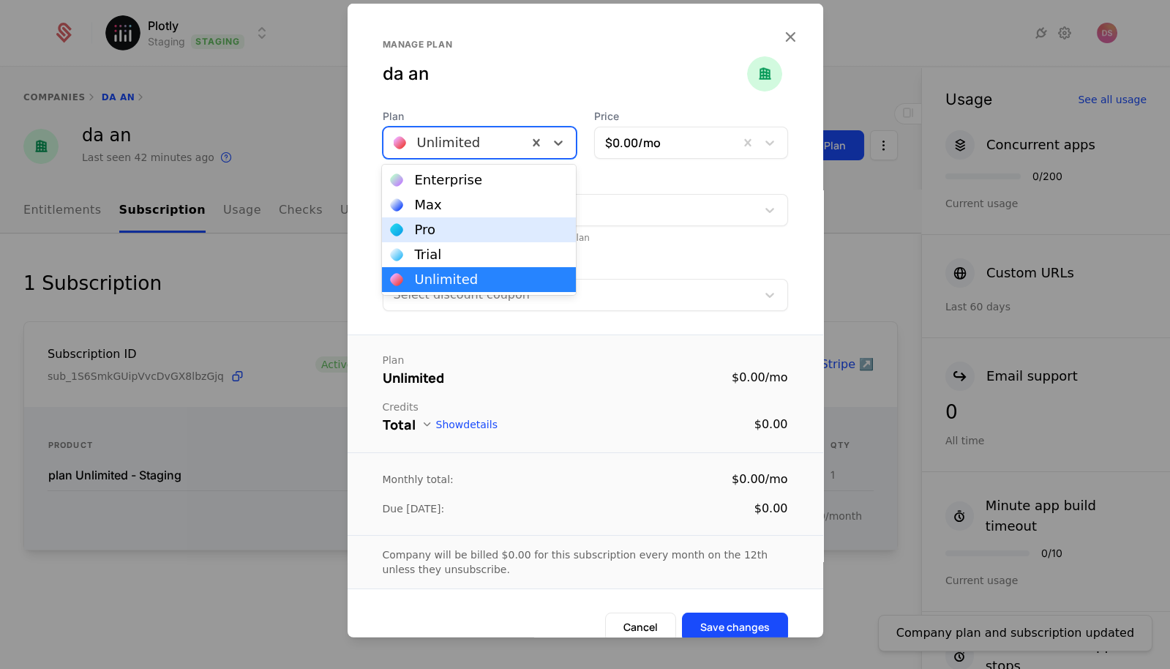
drag, startPoint x: 477, startPoint y: 216, endPoint x: 470, endPoint y: 229, distance: 14.7
click at [470, 230] on div "Enterprise Max Pro Trial Unlimited" at bounding box center [479, 230] width 194 height 130
click at [470, 229] on div "Pro" at bounding box center [479, 229] width 176 height 13
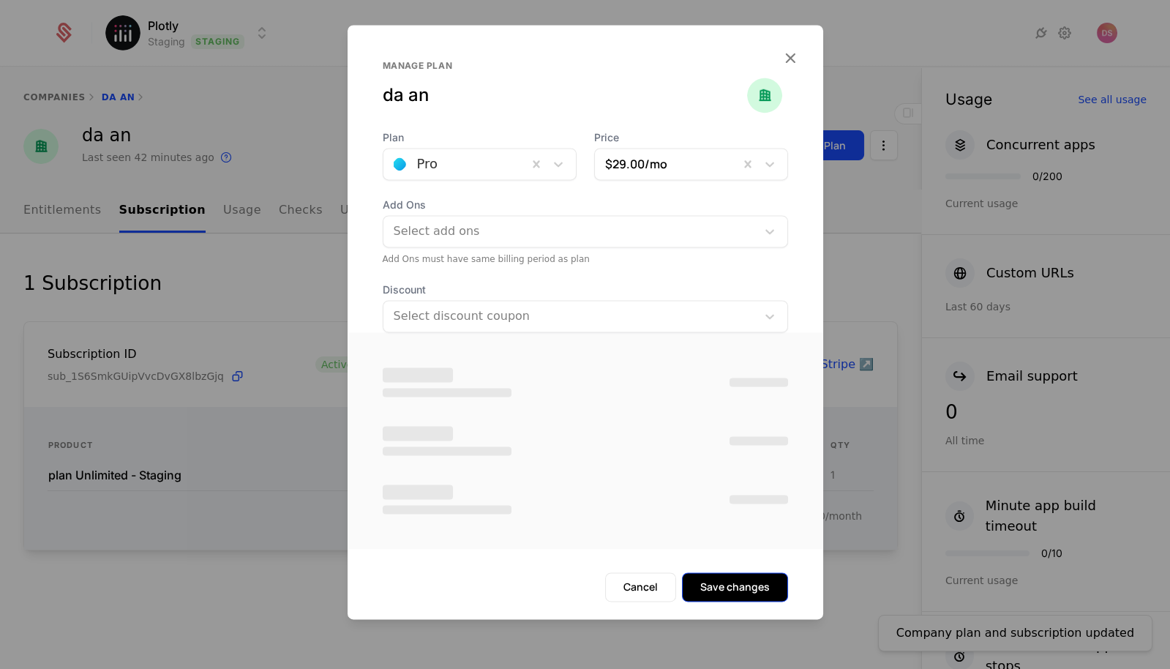
click at [767, 583] on button "Save changes" at bounding box center [735, 586] width 106 height 29
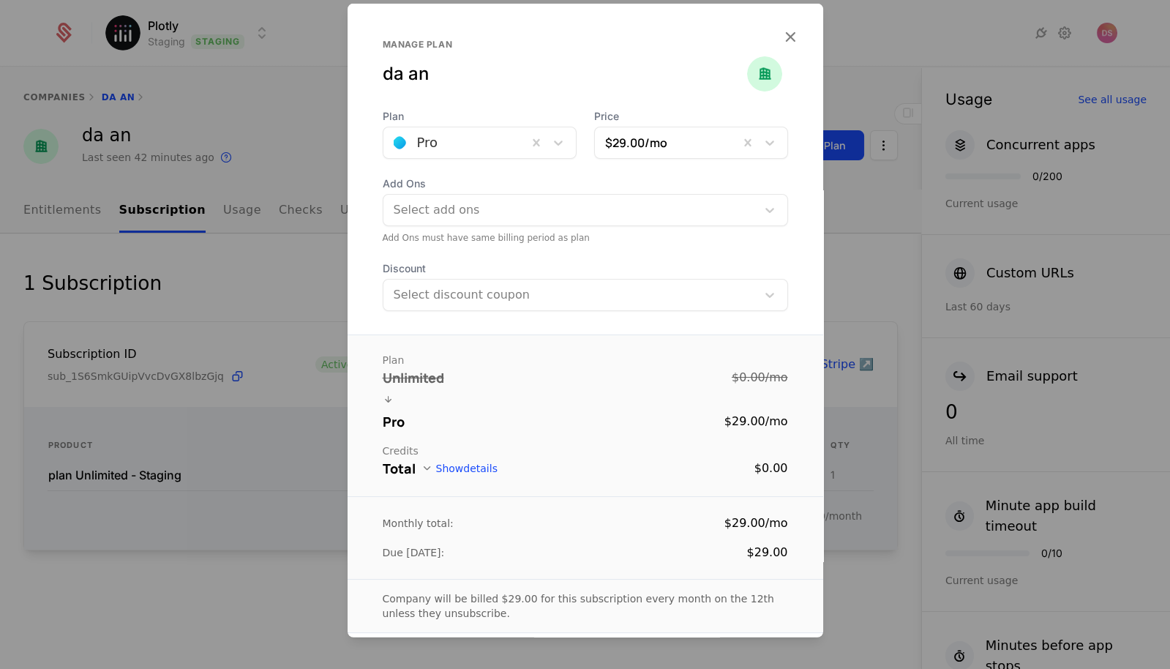
scroll to position [140, 0]
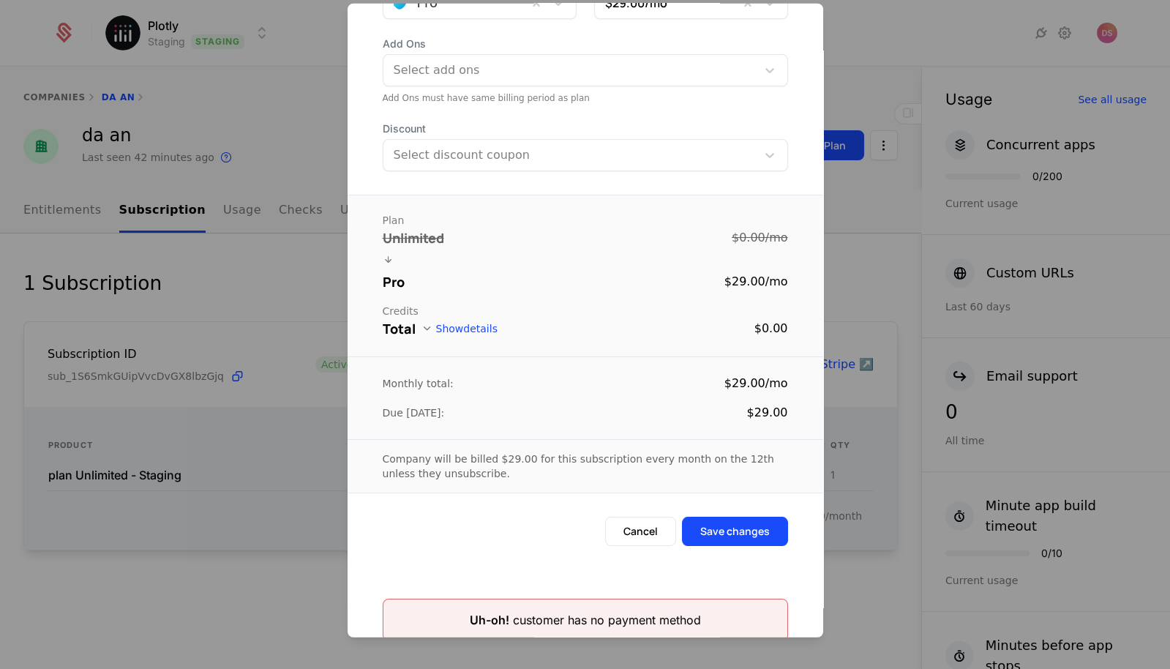
click at [586, 624] on div "Uh-oh! customer has no payment method" at bounding box center [585, 620] width 231 height 18
copy div "Uh-oh! customer has no payment method"
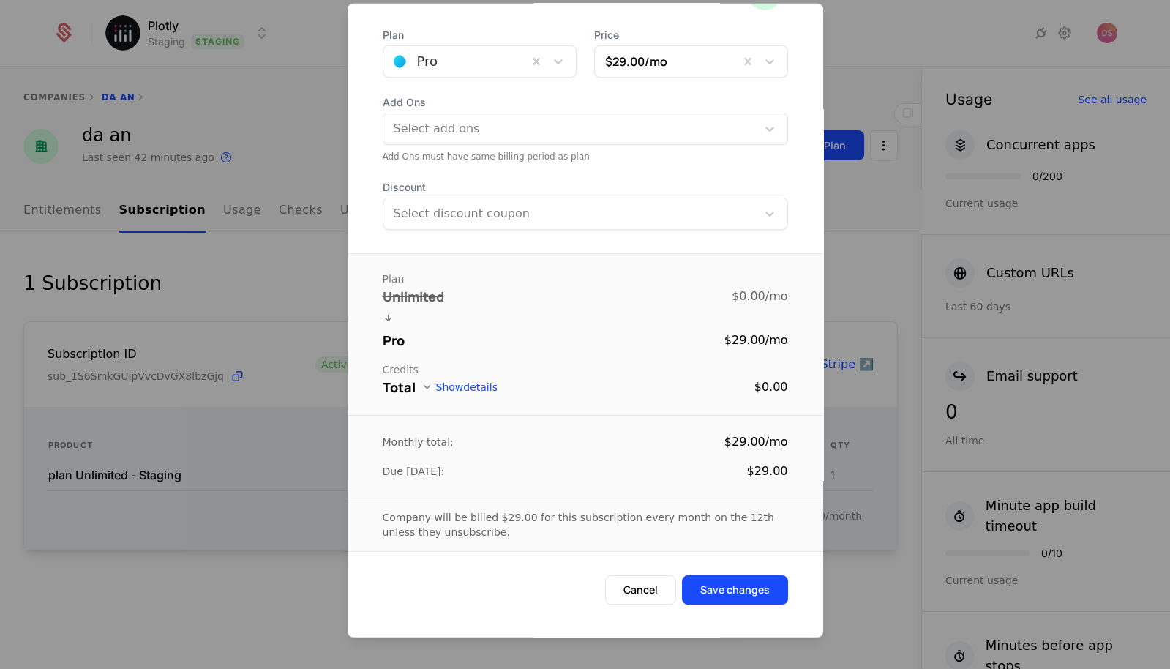
scroll to position [0, 0]
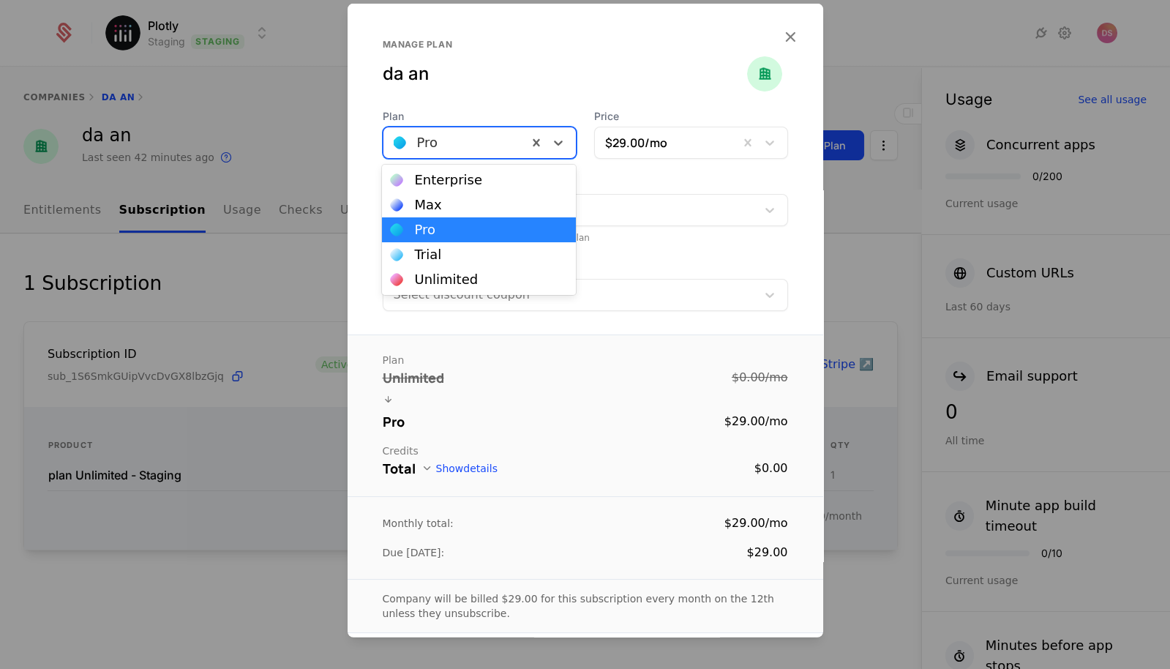
click at [435, 138] on div at bounding box center [456, 142] width 124 height 20
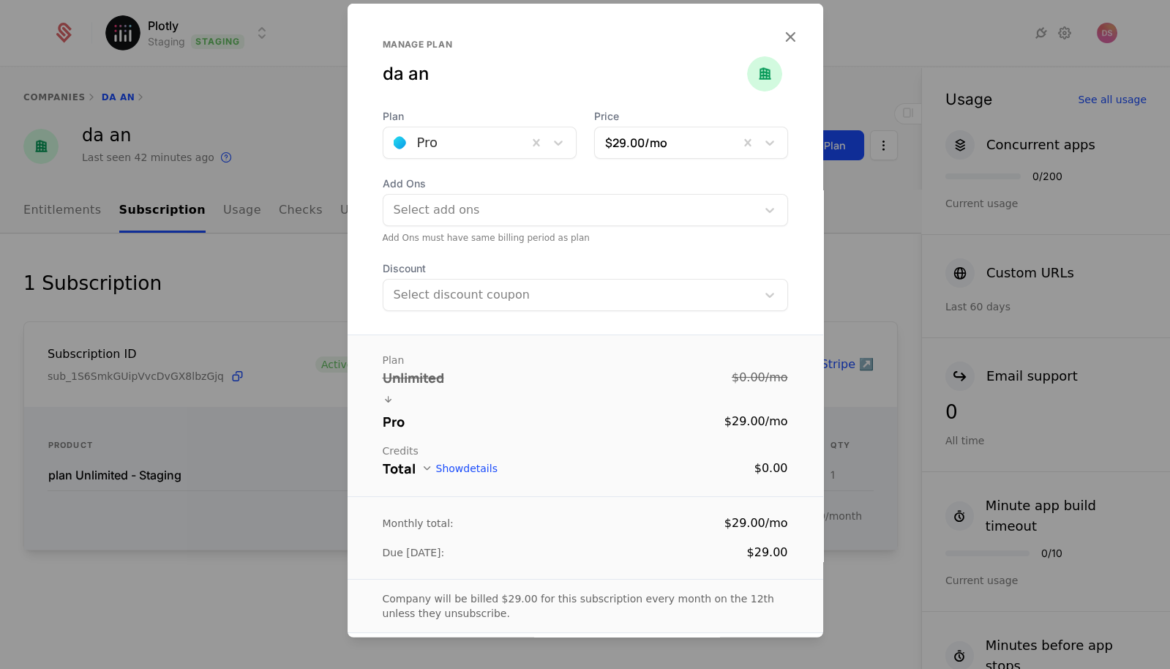
click at [876, 138] on div at bounding box center [585, 334] width 1170 height 669
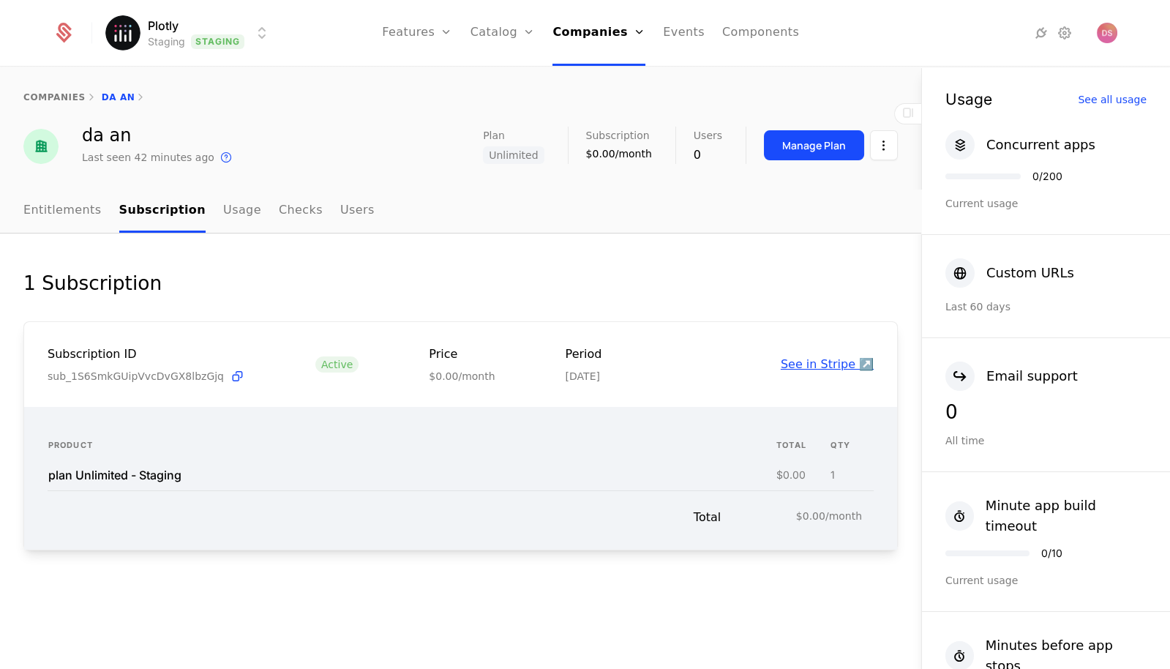
click at [841, 367] on link "See in Stripe ↗️" at bounding box center [827, 364] width 93 height 14
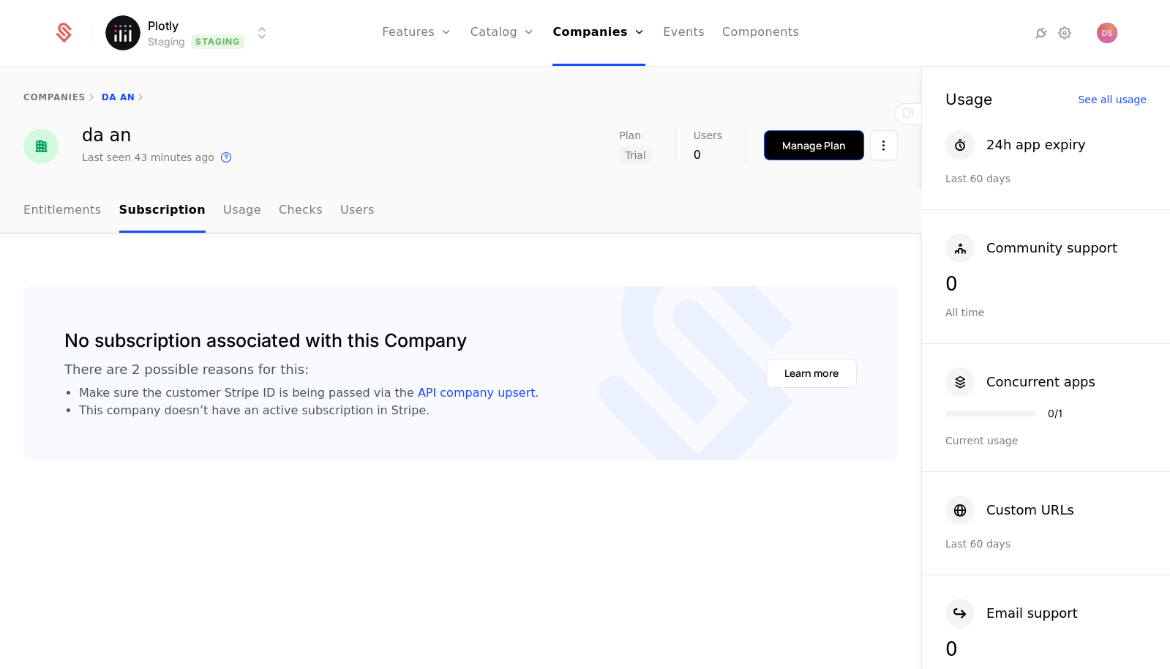
click at [816, 146] on div "Manage Plan" at bounding box center [814, 145] width 64 height 15
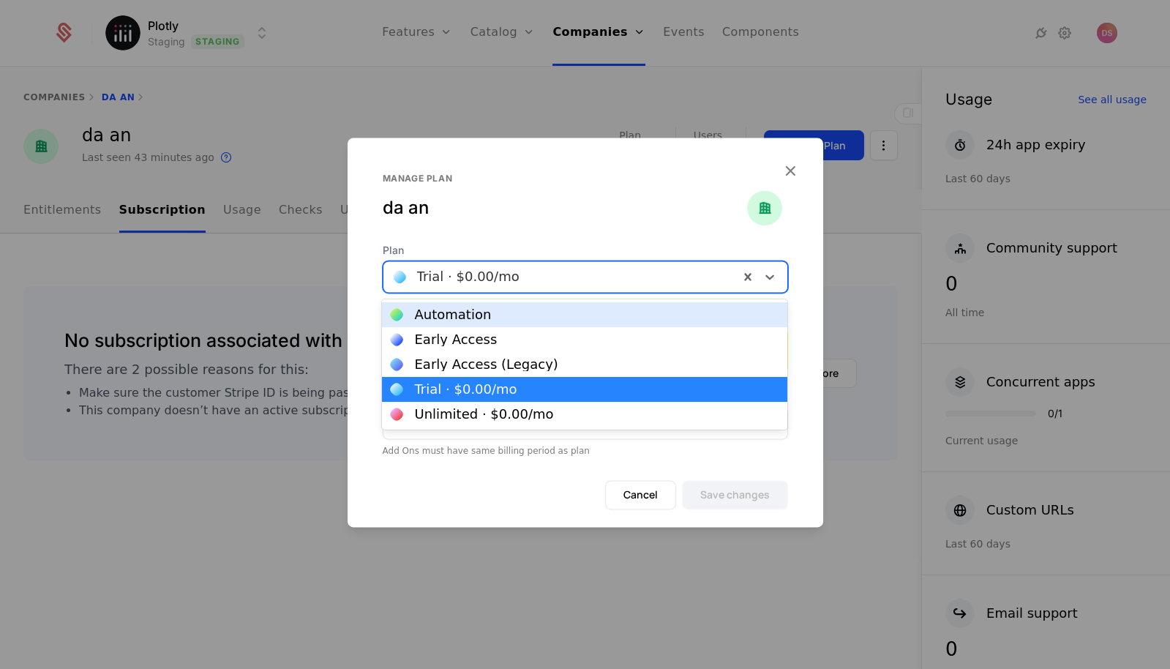
click at [540, 285] on div at bounding box center [561, 276] width 335 height 20
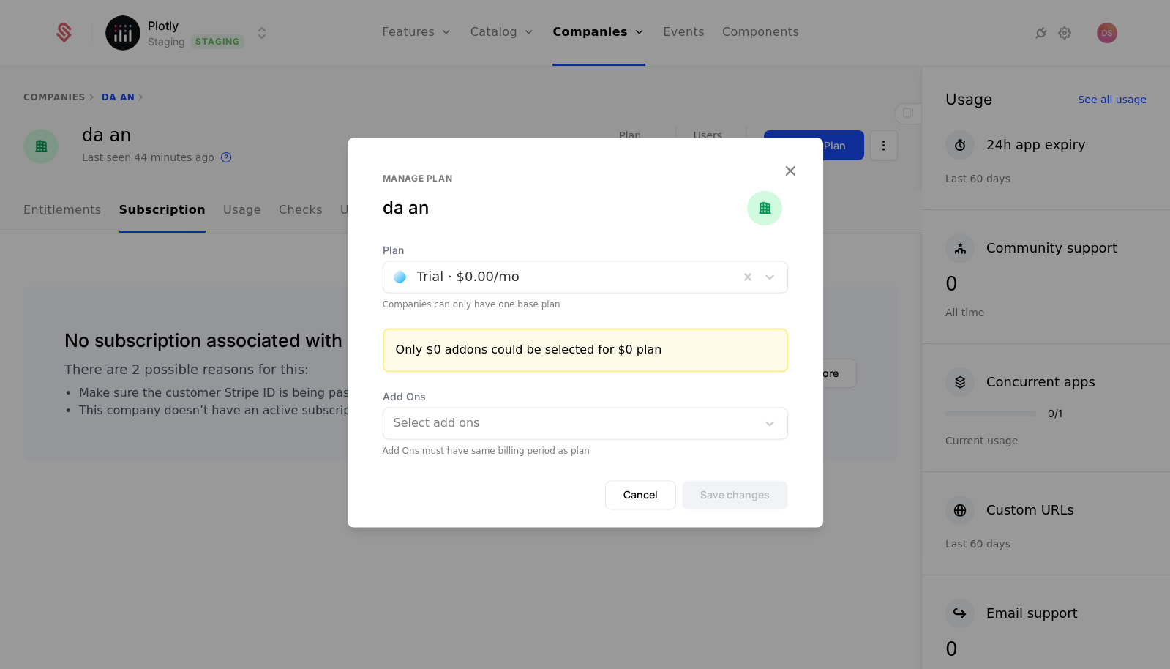
click at [881, 219] on div at bounding box center [585, 334] width 1170 height 669
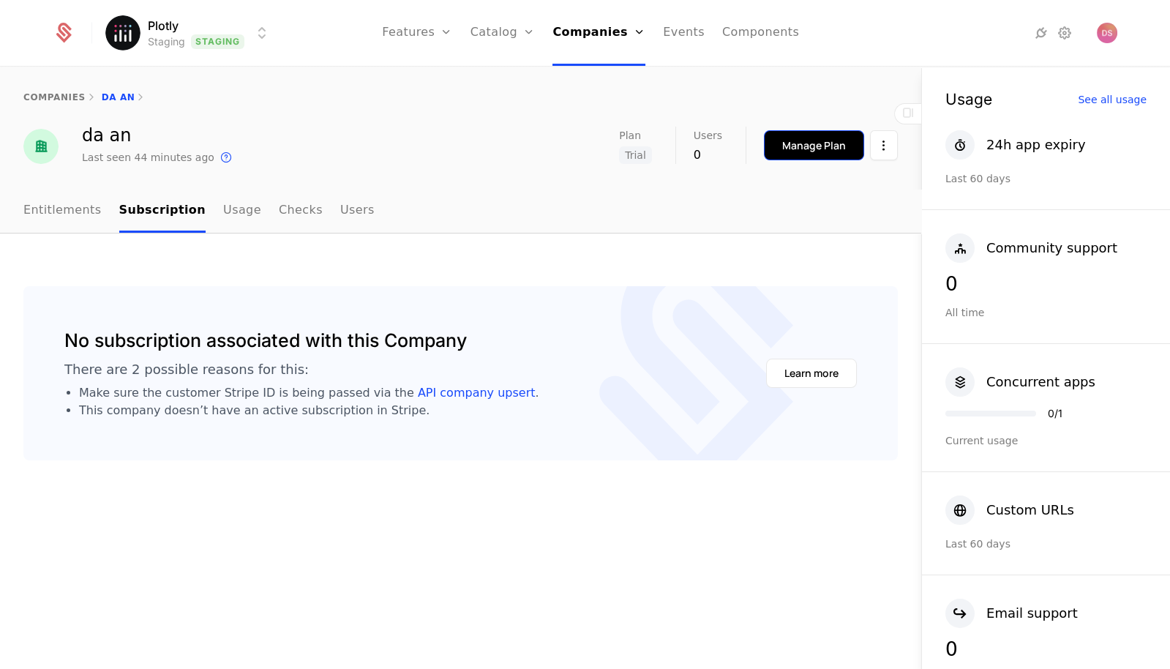
click at [824, 146] on div "Manage Plan" at bounding box center [814, 145] width 64 height 15
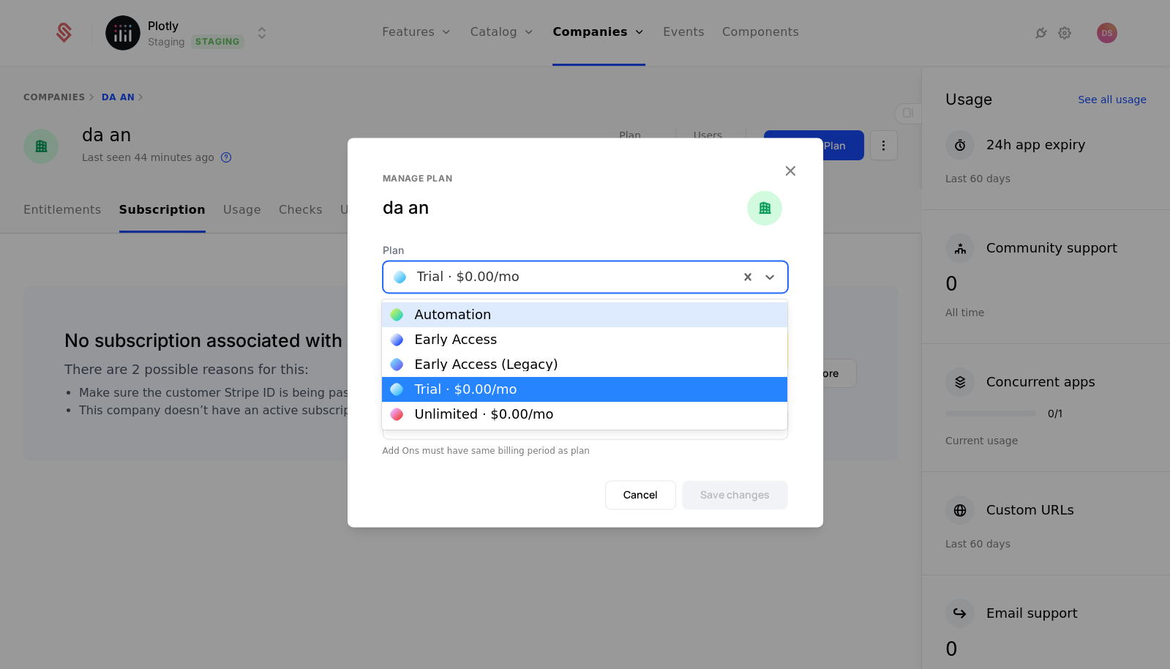
click at [574, 282] on div at bounding box center [561, 276] width 335 height 20
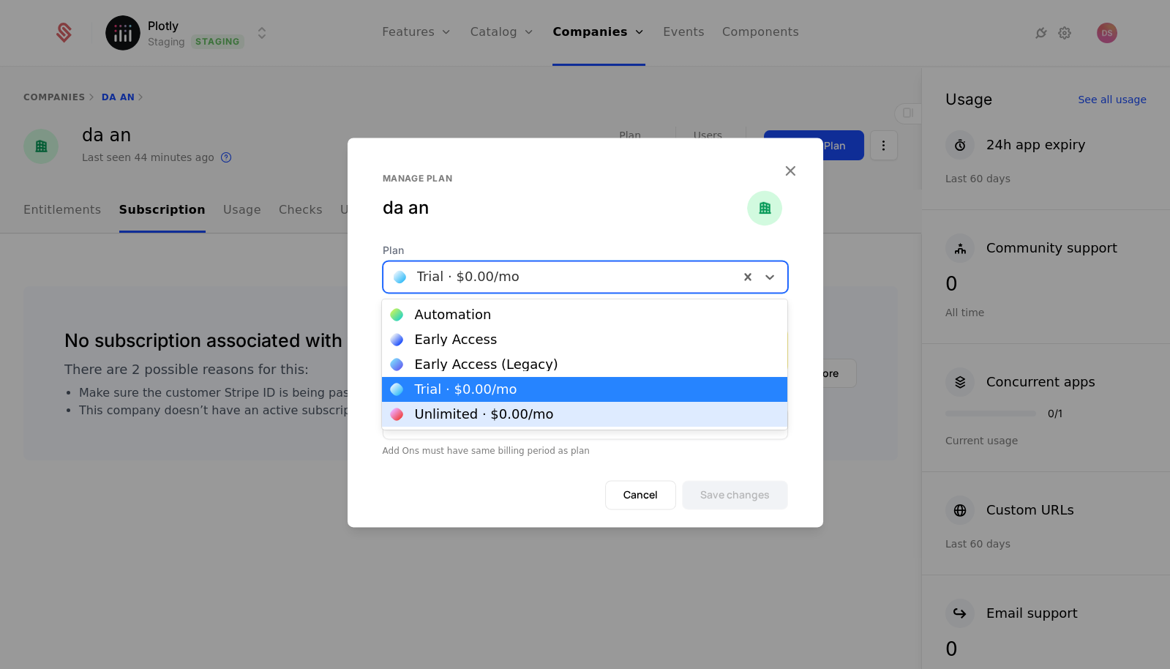
click at [519, 408] on div "Unlimited · $0.00 /mo" at bounding box center [483, 413] width 139 height 13
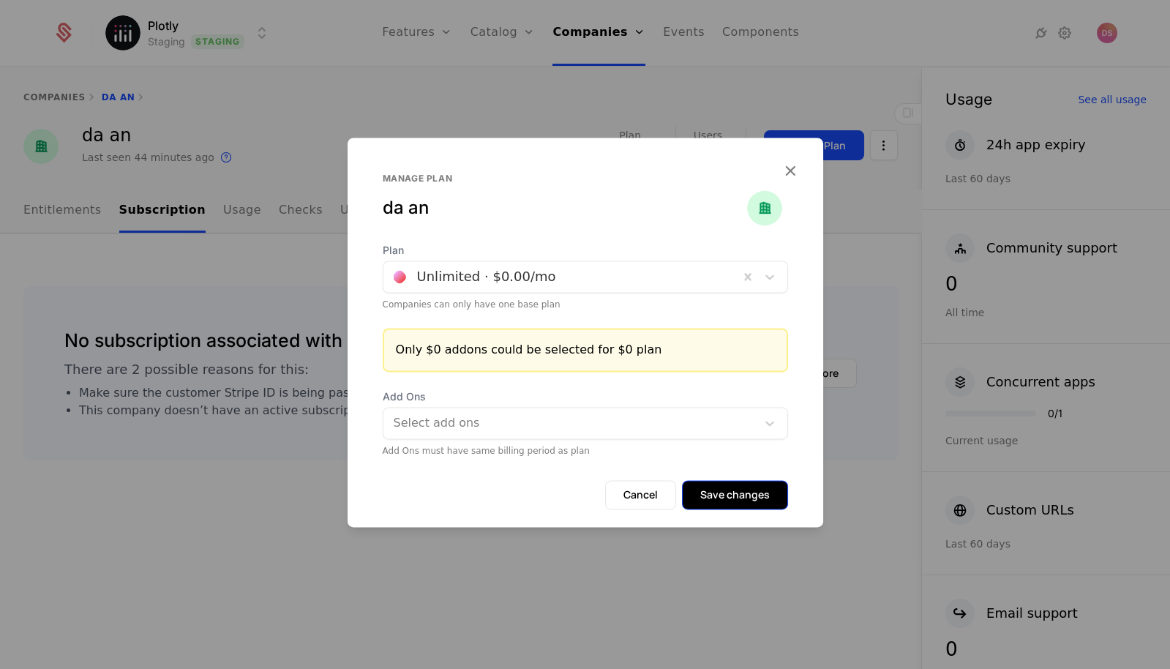
click at [741, 492] on button "Save changes" at bounding box center [735, 494] width 106 height 29
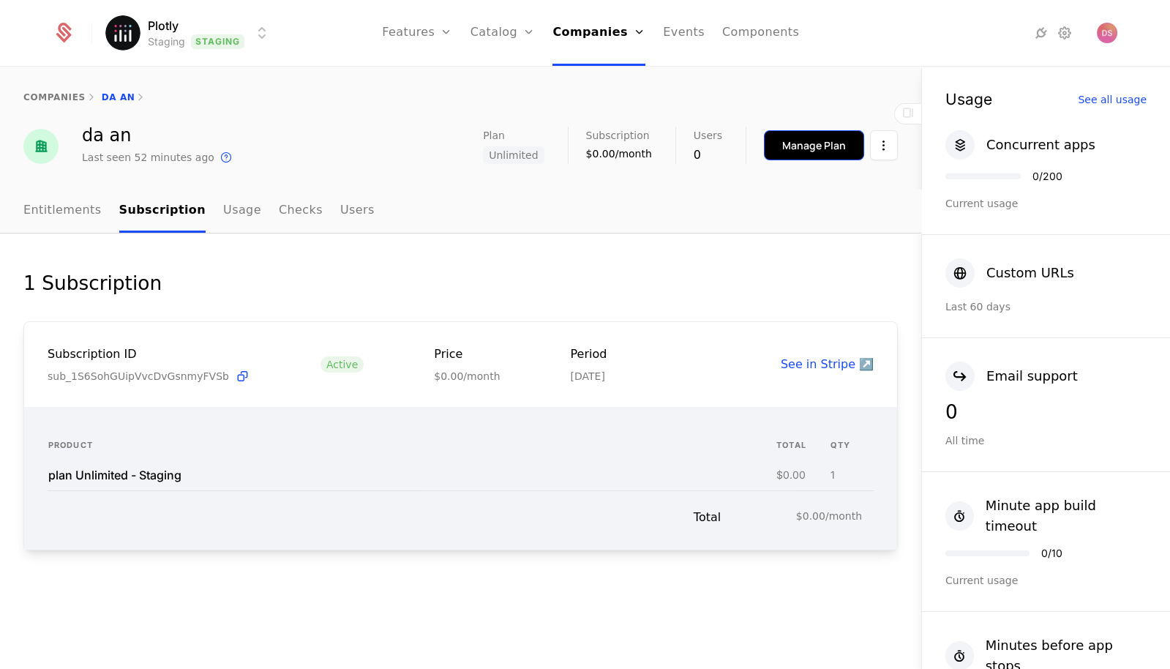
click at [778, 138] on button "Manage Plan" at bounding box center [814, 145] width 100 height 30
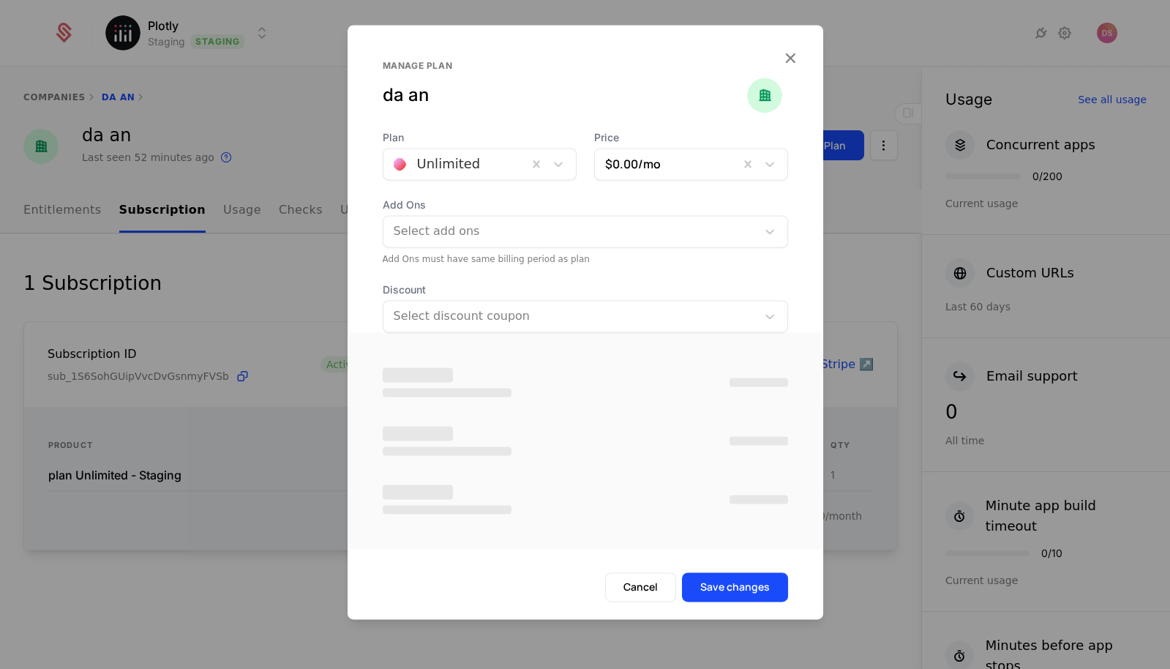
click at [490, 173] on div at bounding box center [456, 164] width 124 height 20
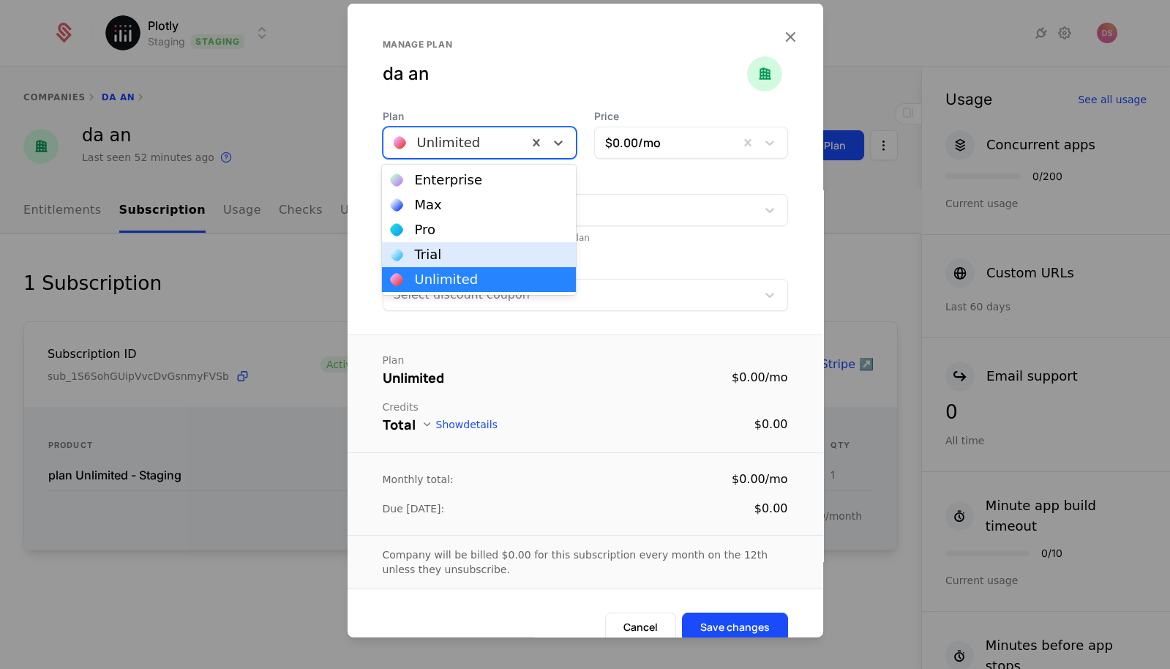
click at [478, 248] on div "Trial" at bounding box center [479, 254] width 176 height 13
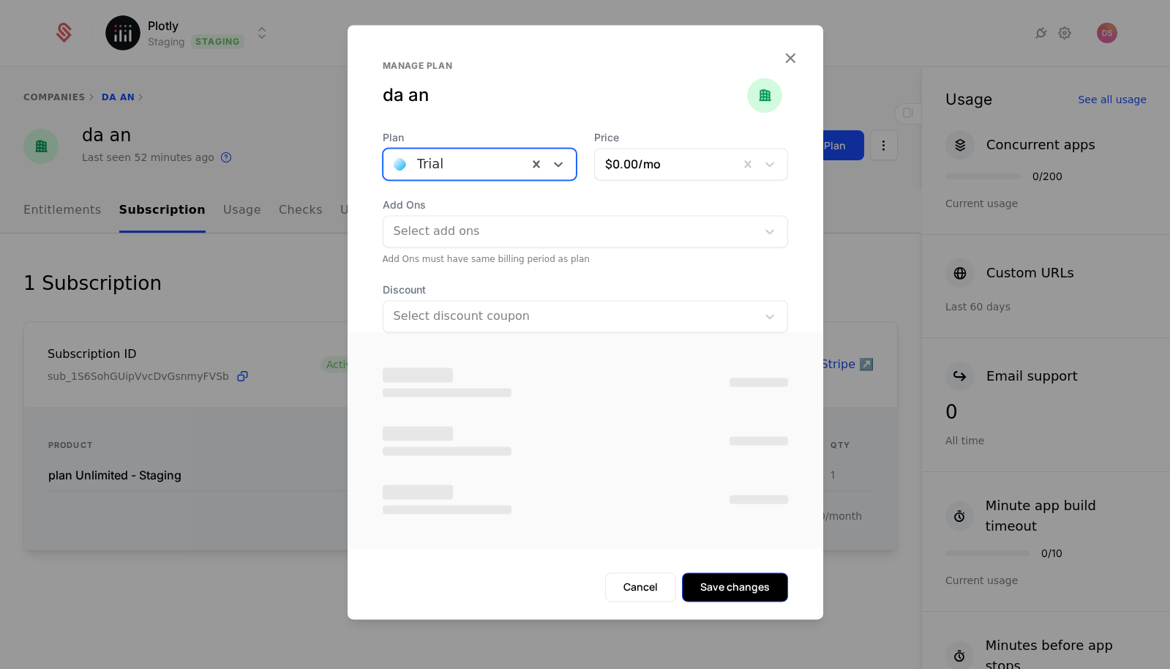
click at [734, 589] on button "Save changes" at bounding box center [735, 586] width 106 height 29
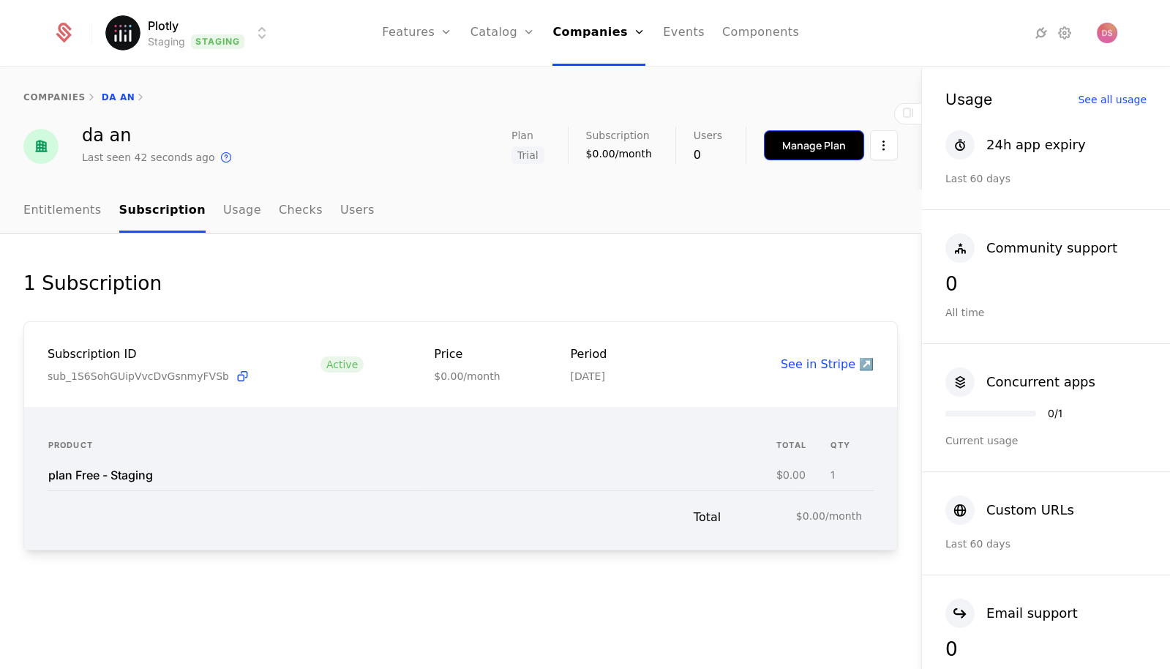
click at [782, 141] on button "Manage Plan" at bounding box center [814, 145] width 100 height 30
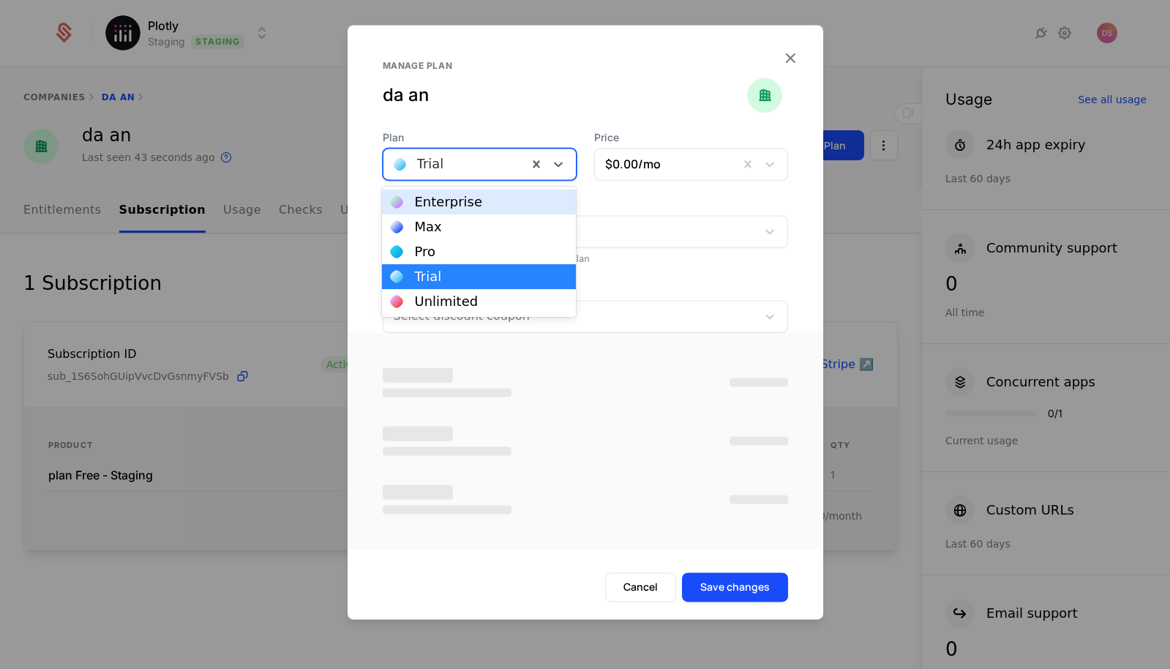
click at [478, 164] on div at bounding box center [456, 164] width 124 height 20
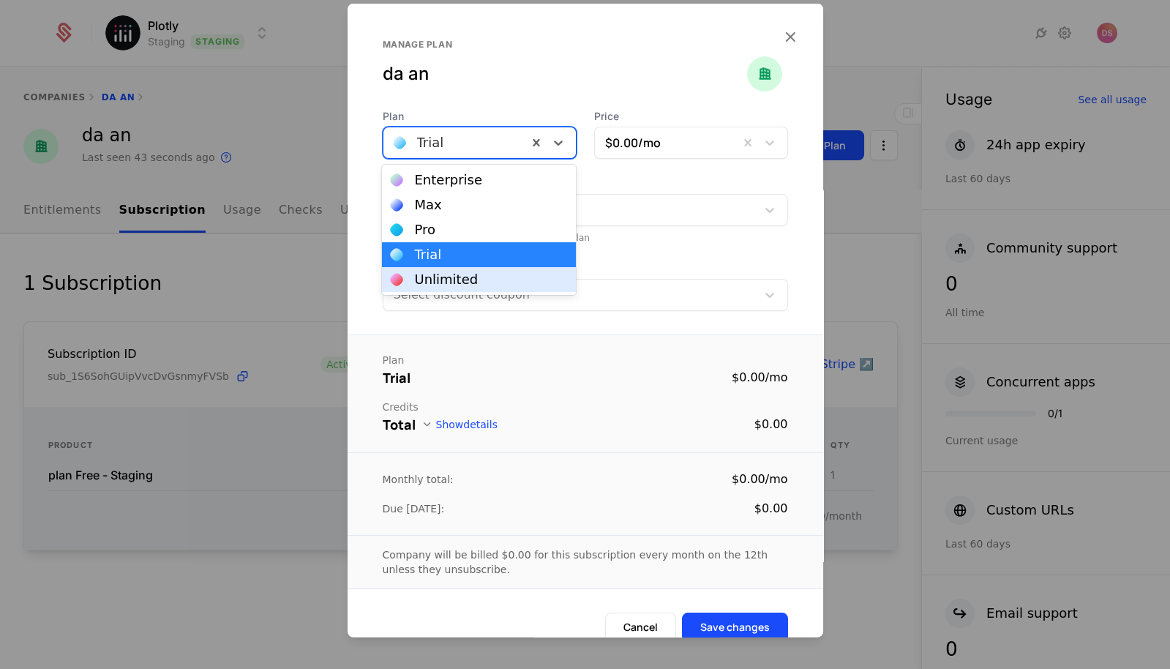
click at [463, 270] on div "Unlimited" at bounding box center [479, 279] width 194 height 25
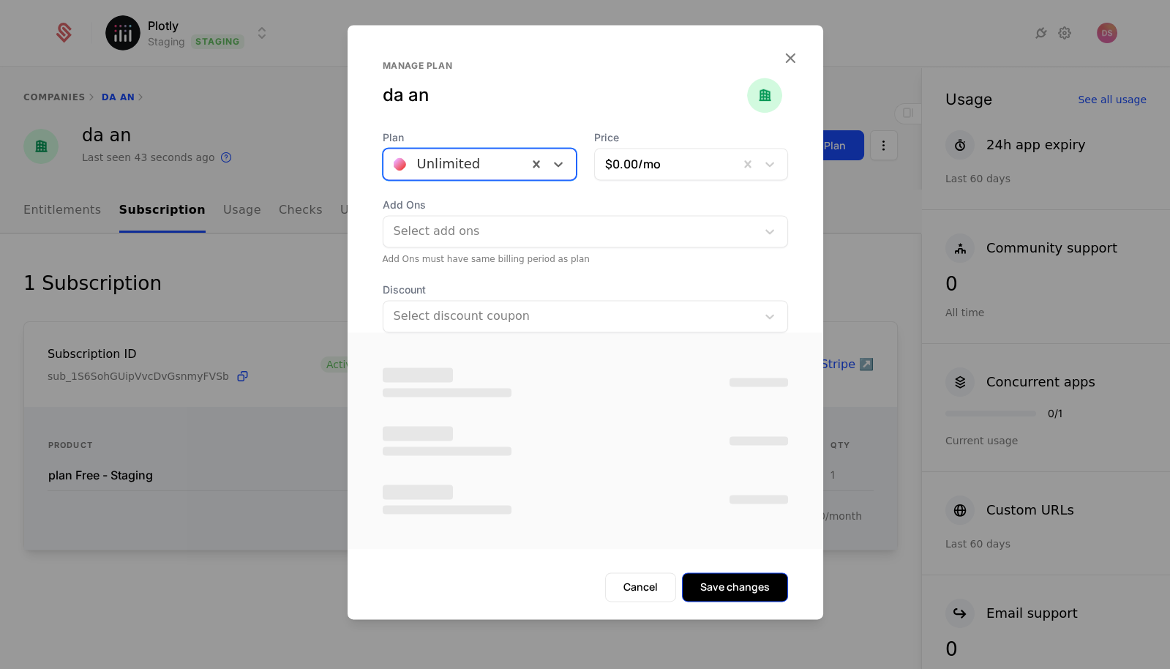
click at [755, 588] on form "Plan option [object Object], selected. Unlimited Price $0.00 /mo Add Ons Select…" at bounding box center [584, 374] width 475 height 489
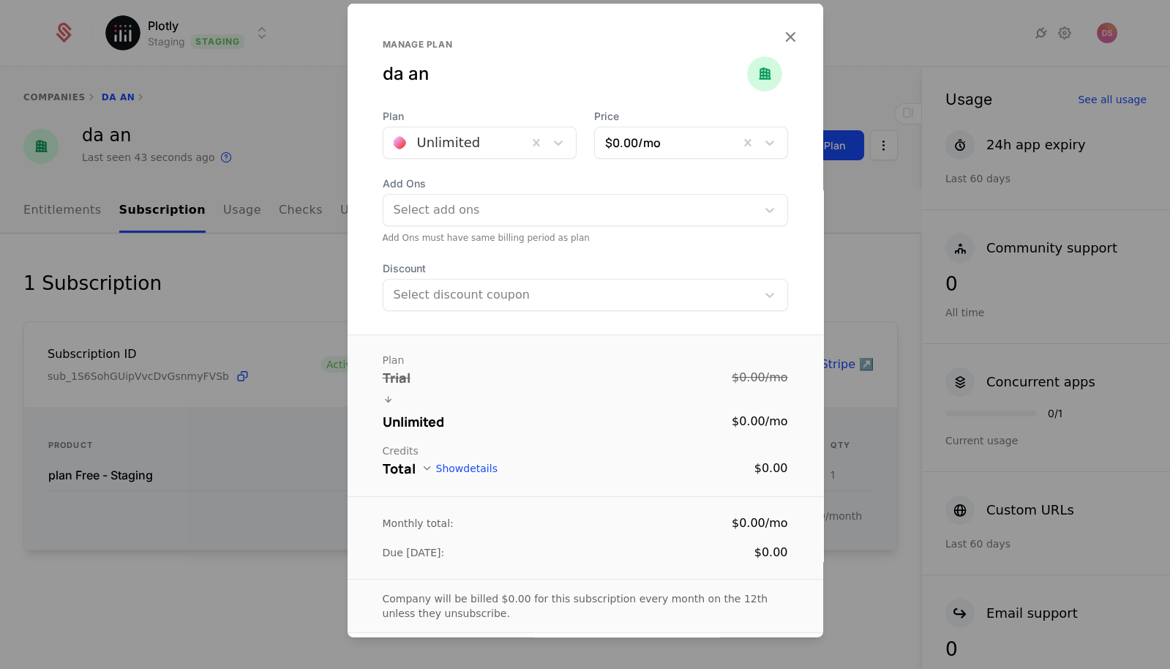
scroll to position [63, 0]
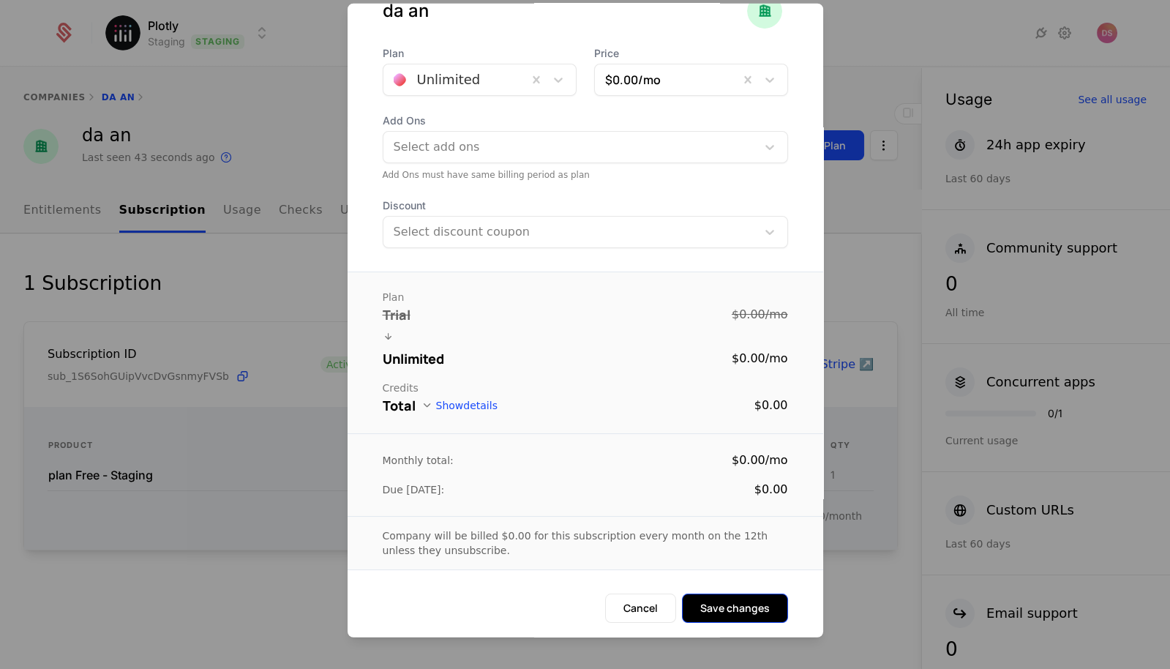
click at [753, 617] on button "Save changes" at bounding box center [735, 607] width 106 height 29
